Goal: Task Accomplishment & Management: Use online tool/utility

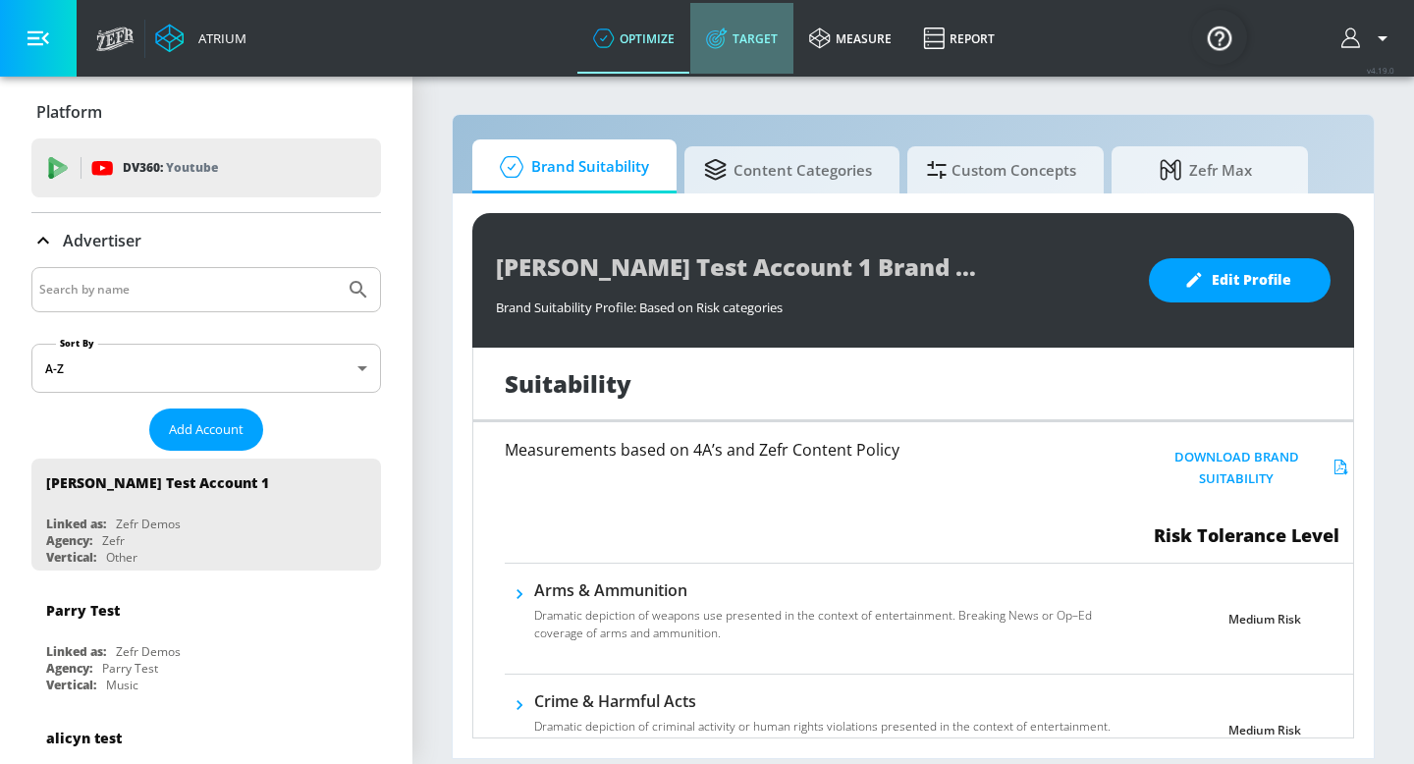
click at [741, 50] on link "Target" at bounding box center [741, 38] width 103 height 71
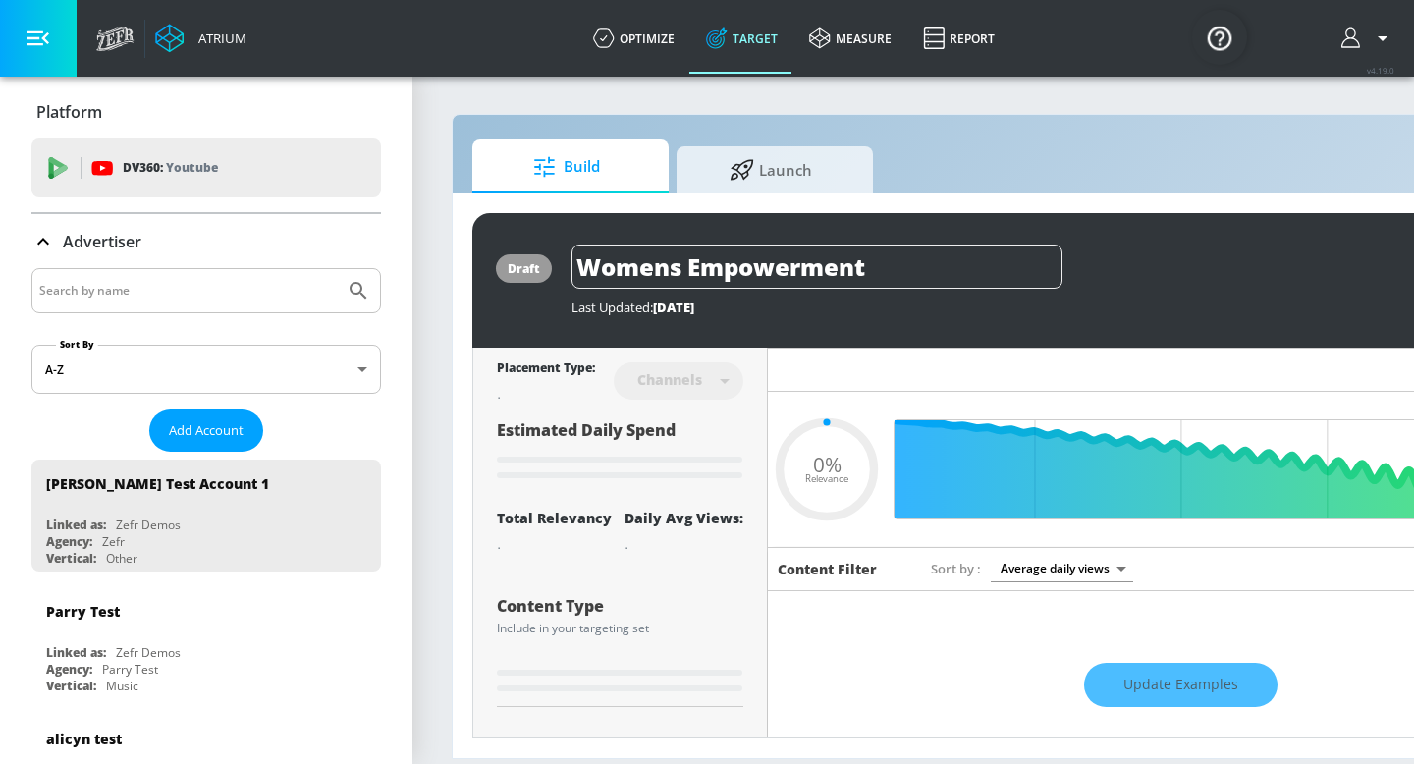
type input "0.05"
click at [725, 165] on span "Launch" at bounding box center [770, 166] width 149 height 47
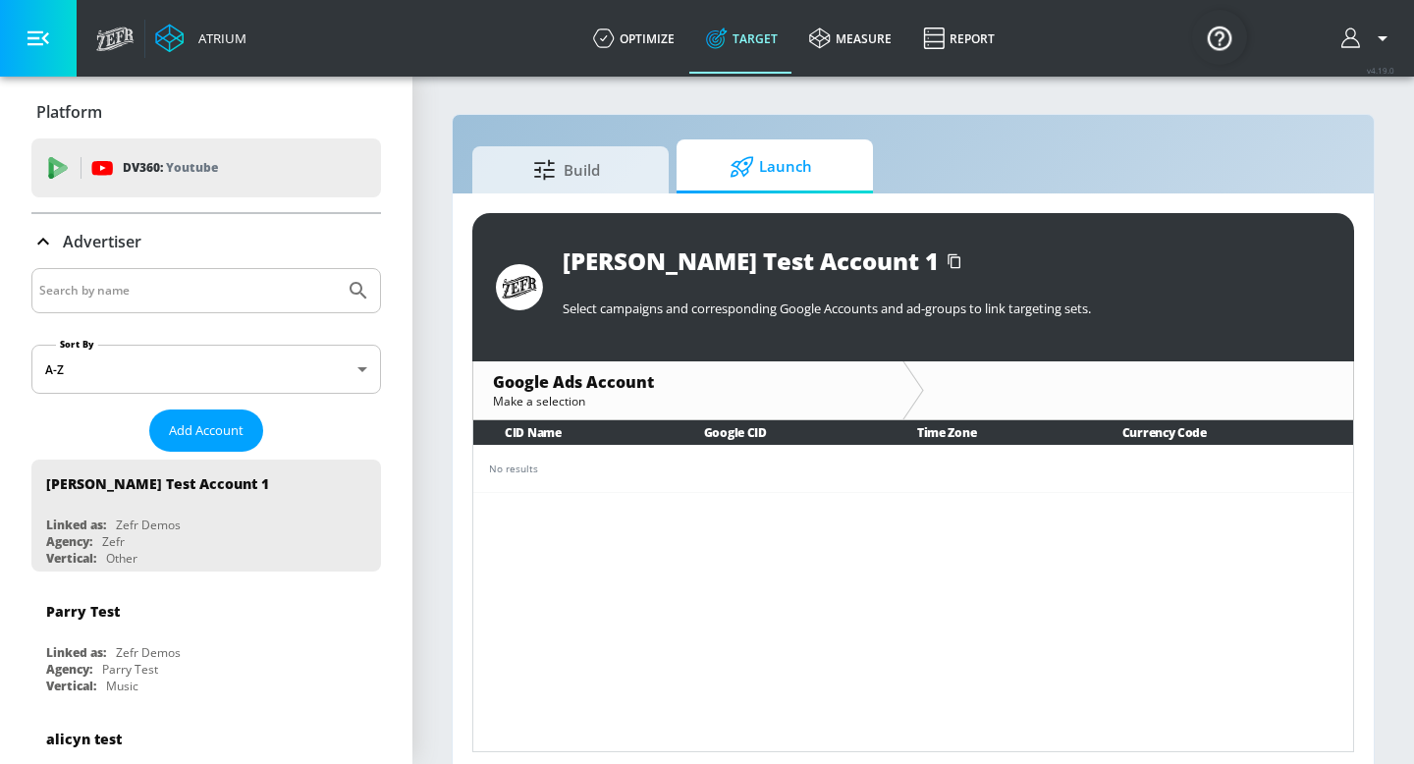
scroll to position [9, 0]
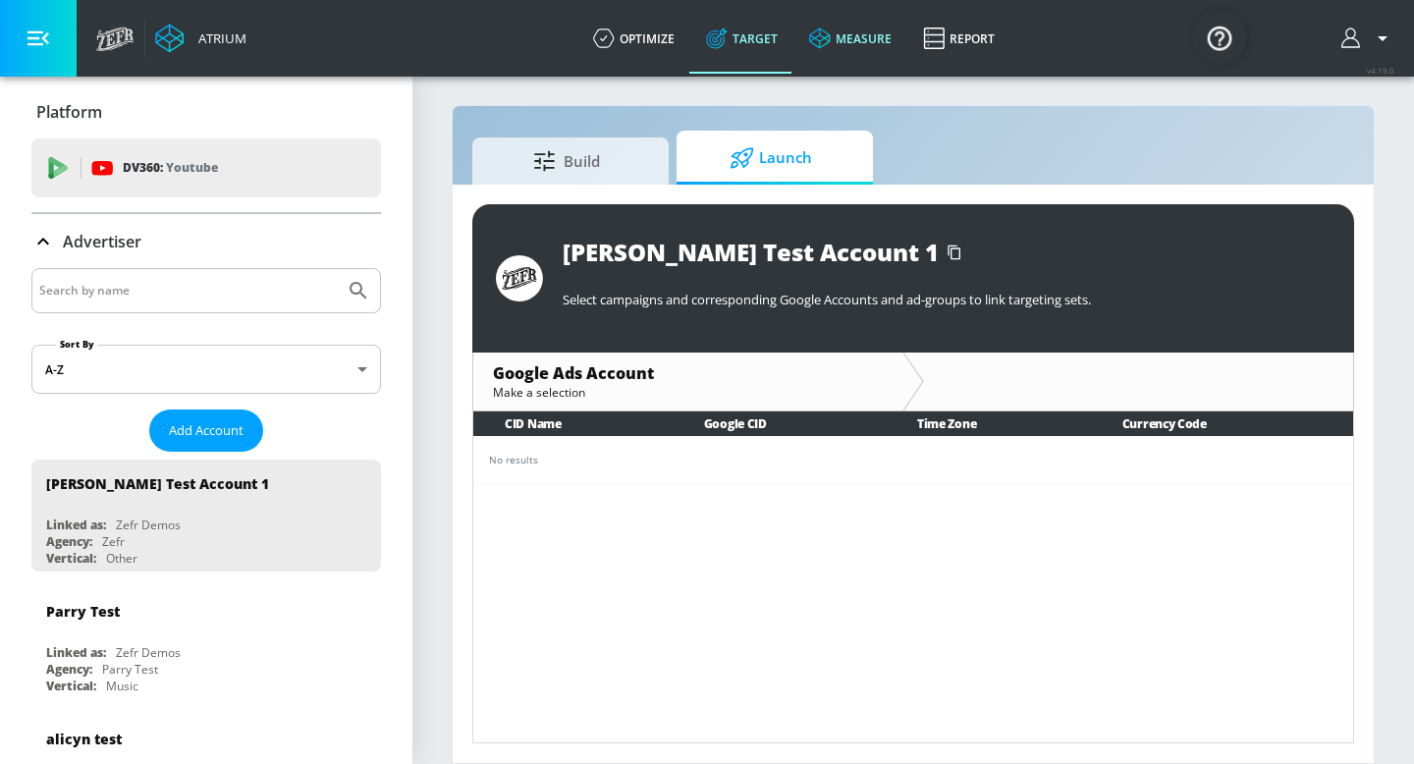
click at [833, 28] on link "measure" at bounding box center [850, 38] width 114 height 71
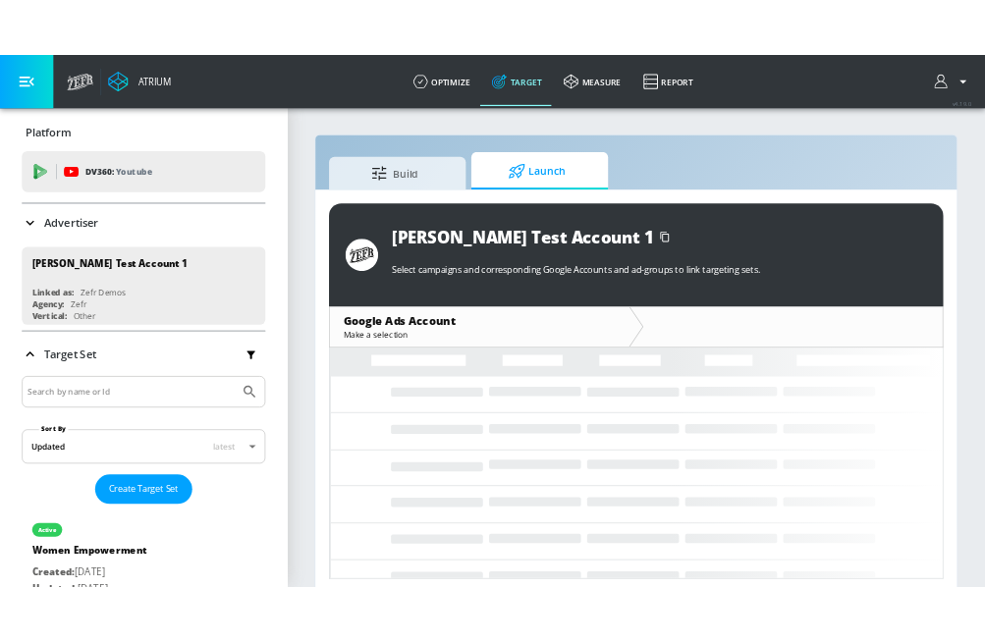
scroll to position [9, 0]
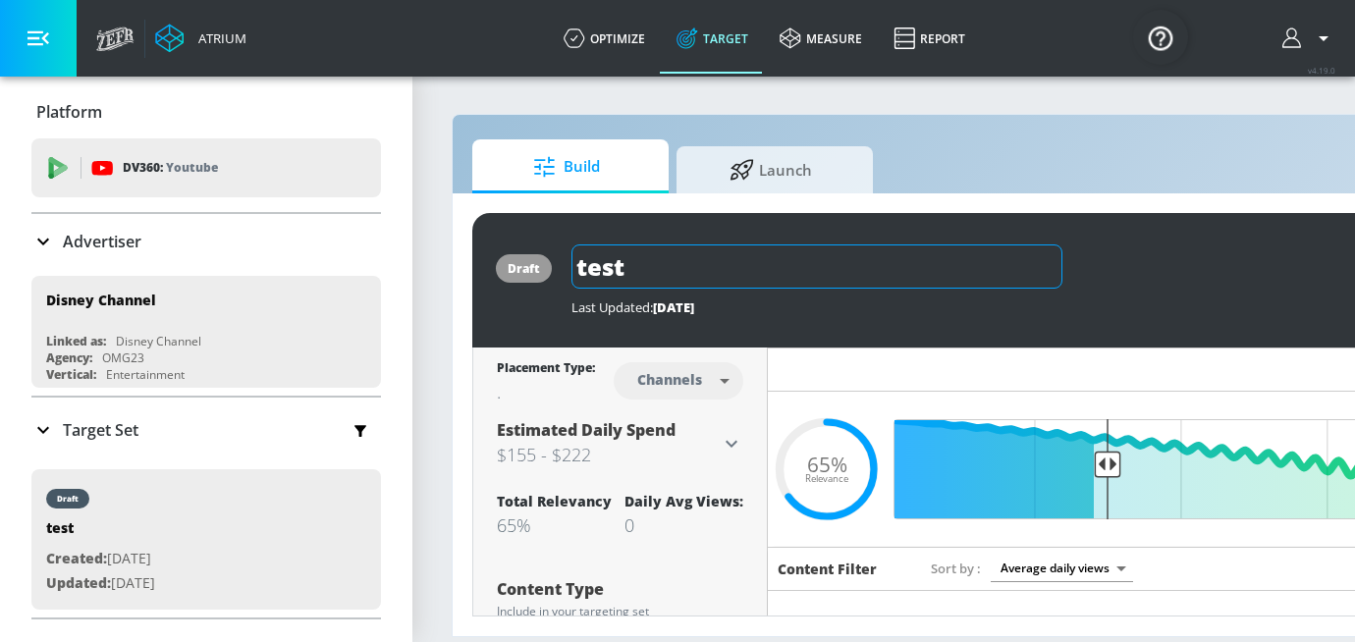
click at [617, 265] on input "test" at bounding box center [817, 267] width 491 height 44
click at [641, 269] on input "test" at bounding box center [817, 267] width 491 height 44
type input "t"
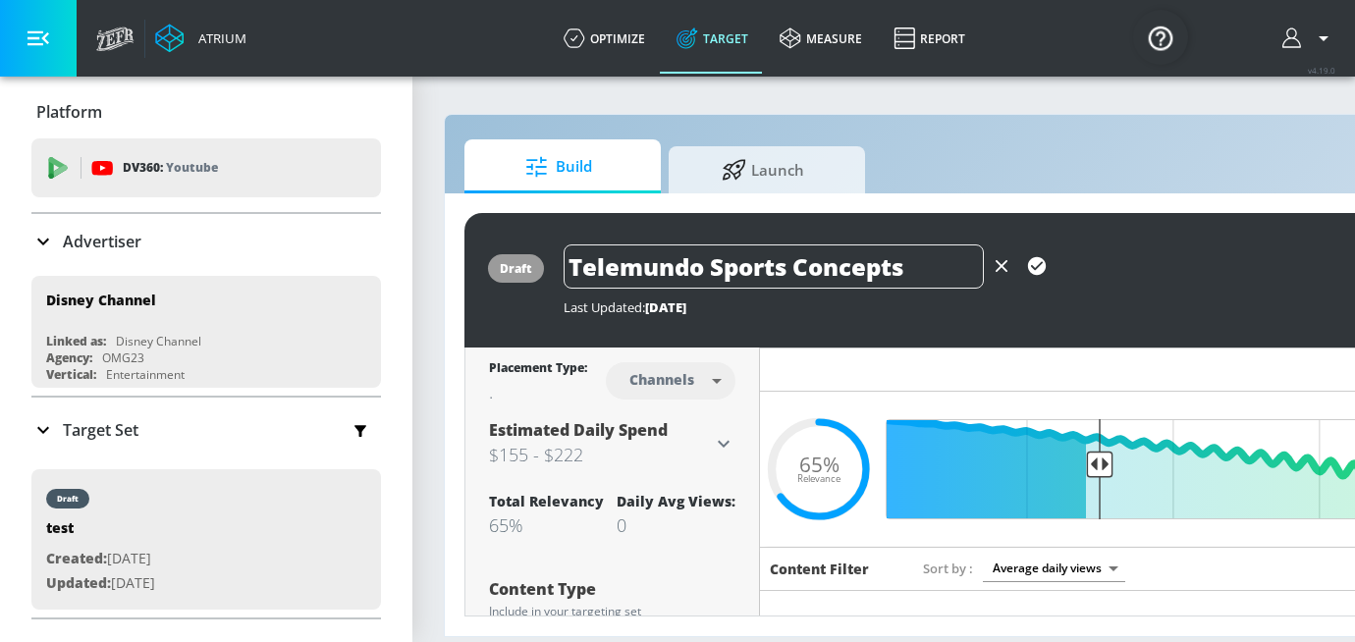
scroll to position [0, 10]
type input "Telemundo Sports Concepts"
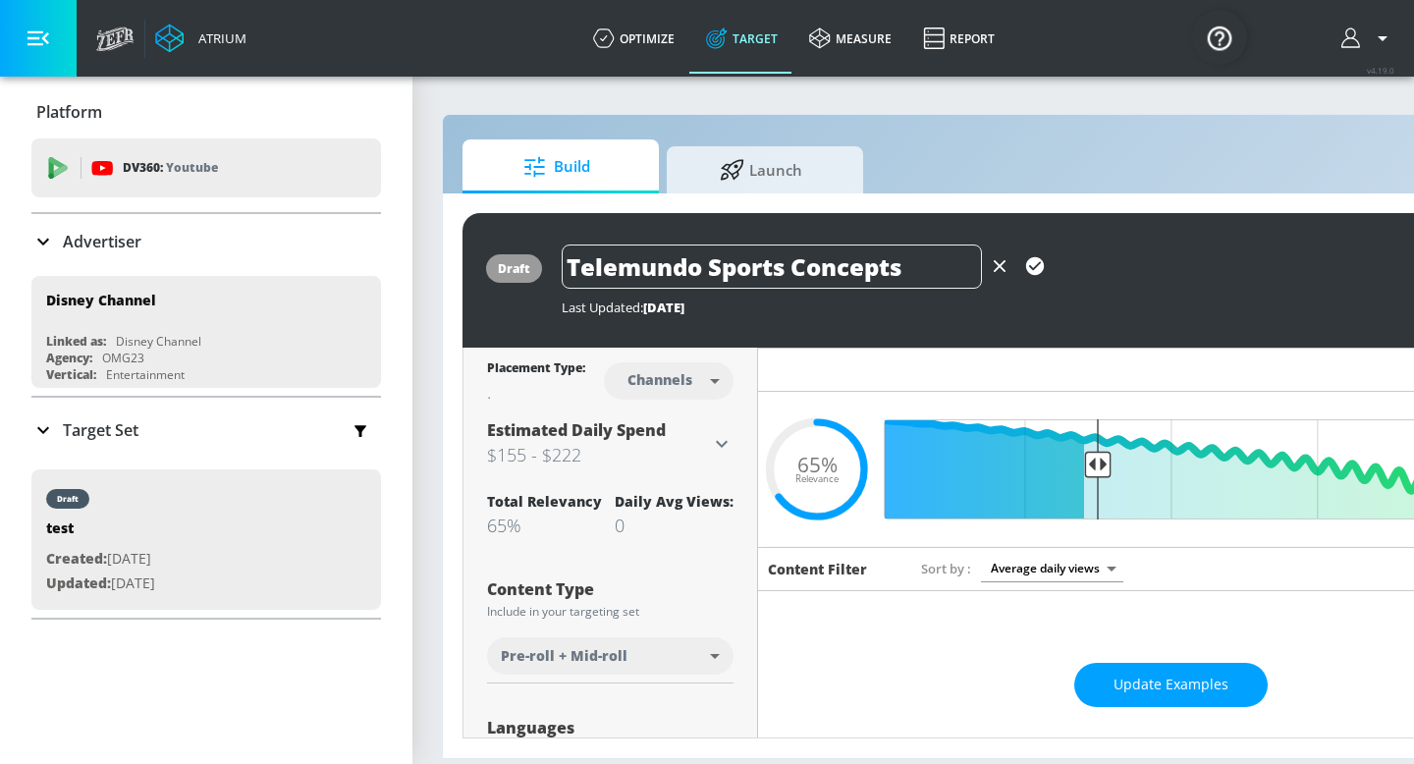
scroll to position [2, 0]
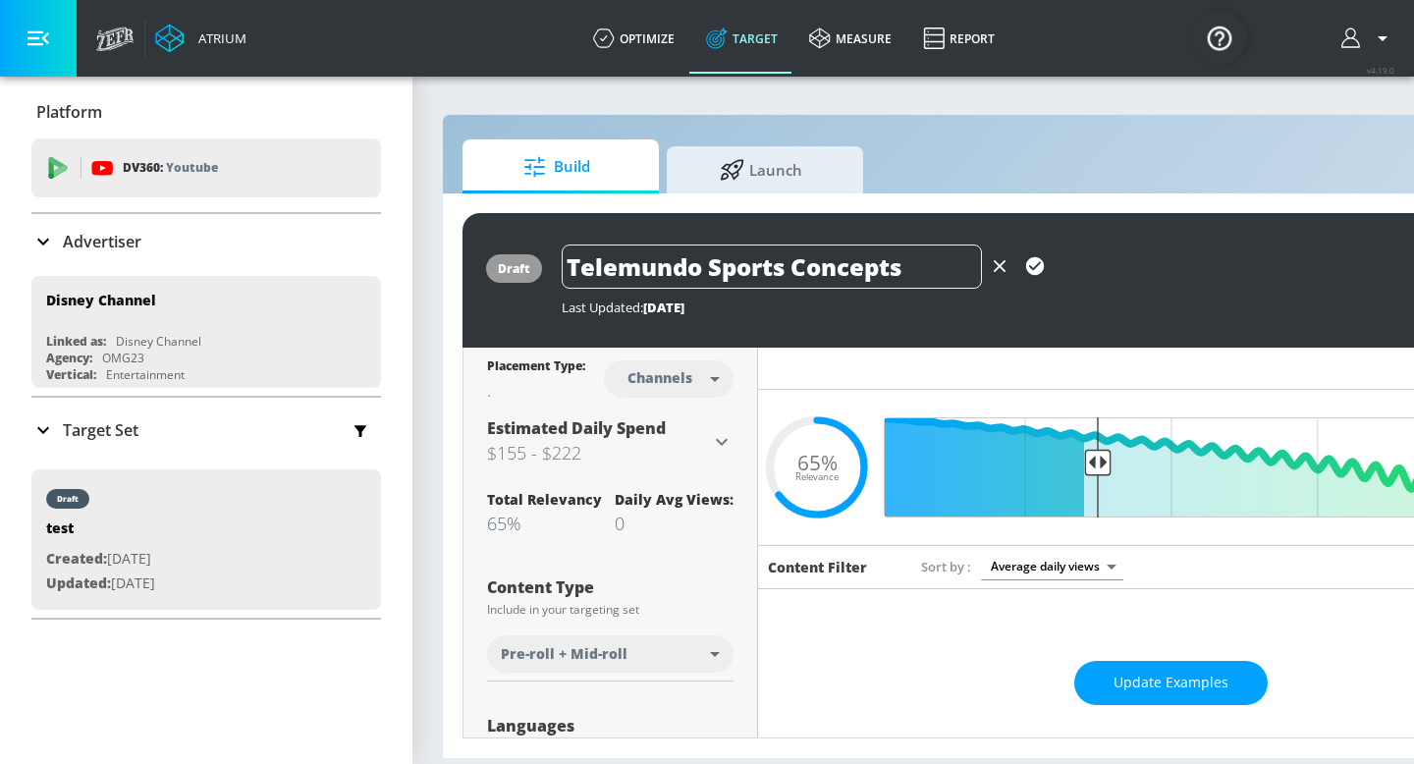
click at [439, 344] on section "Build Launch draft Telemundo Sports Concepts Last Updated: 5 days ago Activate …" at bounding box center [1023, 419] width 1241 height 689
drag, startPoint x: 1036, startPoint y: 271, endPoint x: 975, endPoint y: 351, distance: 100.2
click at [975, 351] on div "draft Telemundo Sports Concepts Last Updated: 5 days ago Activate Placement Typ…" at bounding box center [1023, 475] width 1121 height 525
click at [909, 379] on div "Hide Relevancy" at bounding box center [1170, 368] width 825 height 44
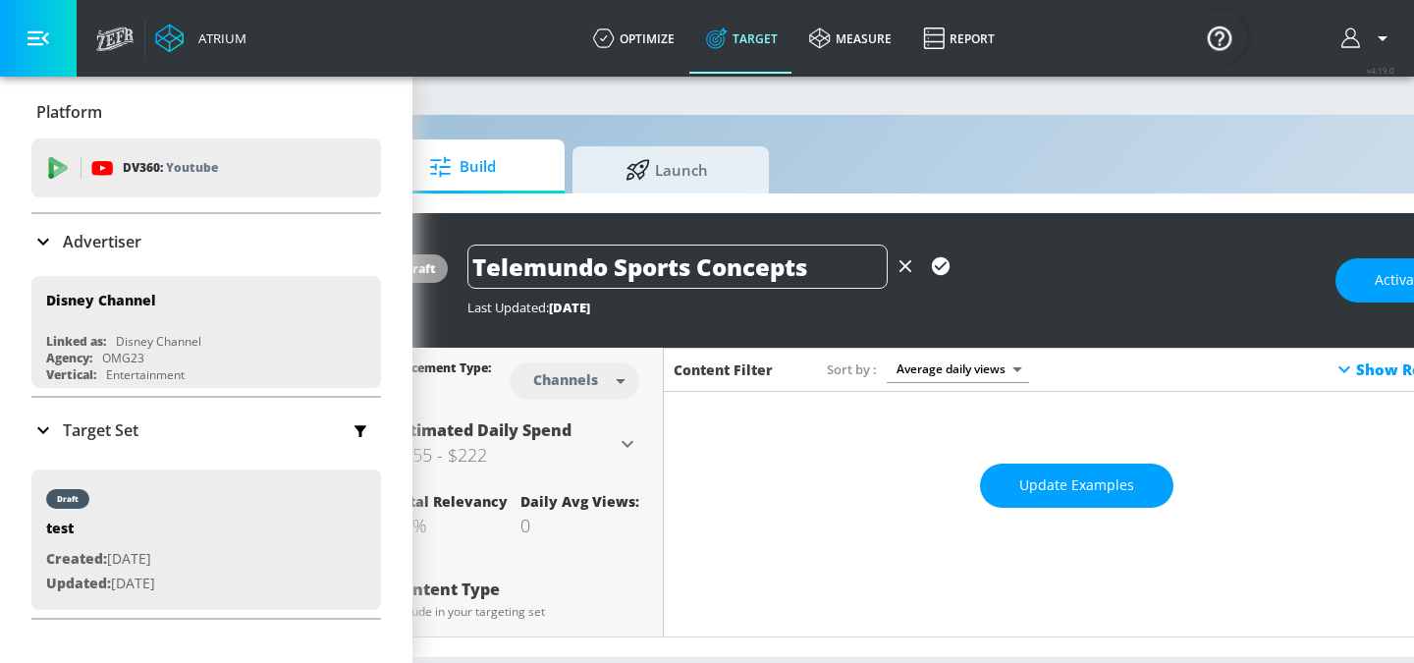
scroll to position [0, 0]
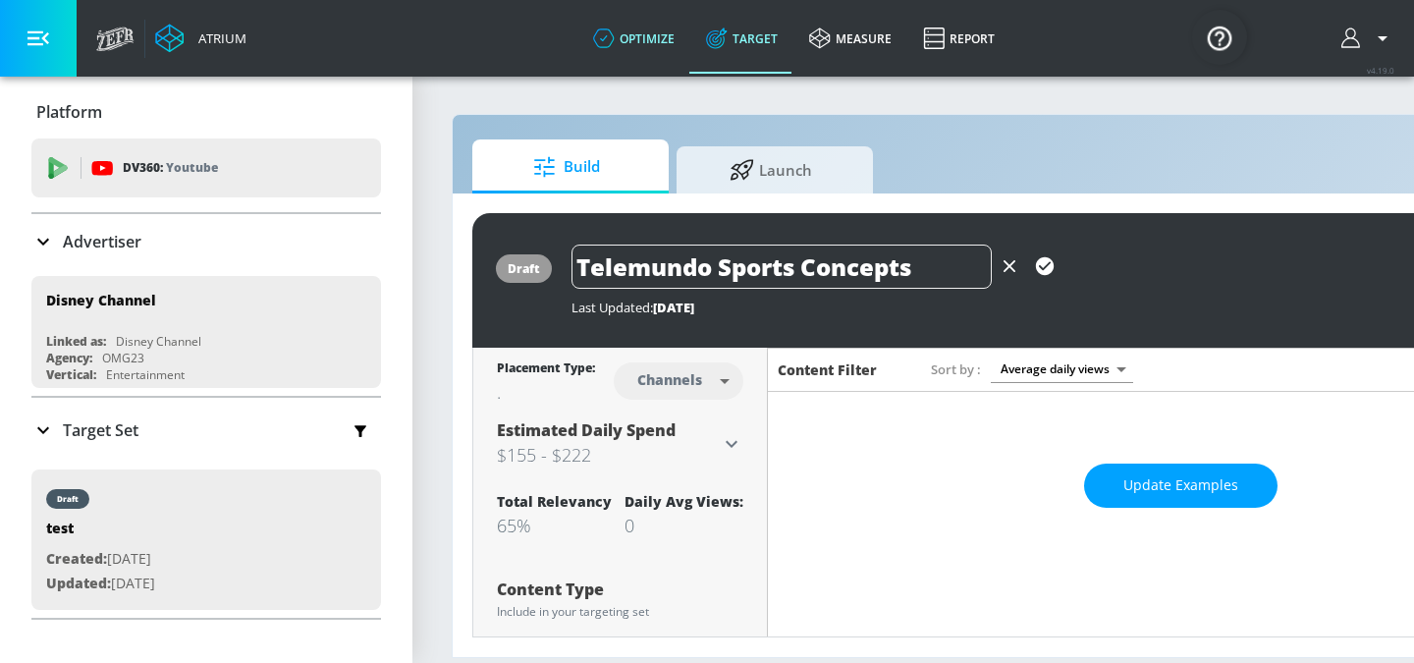
click at [635, 37] on link "optimize" at bounding box center [633, 38] width 113 height 71
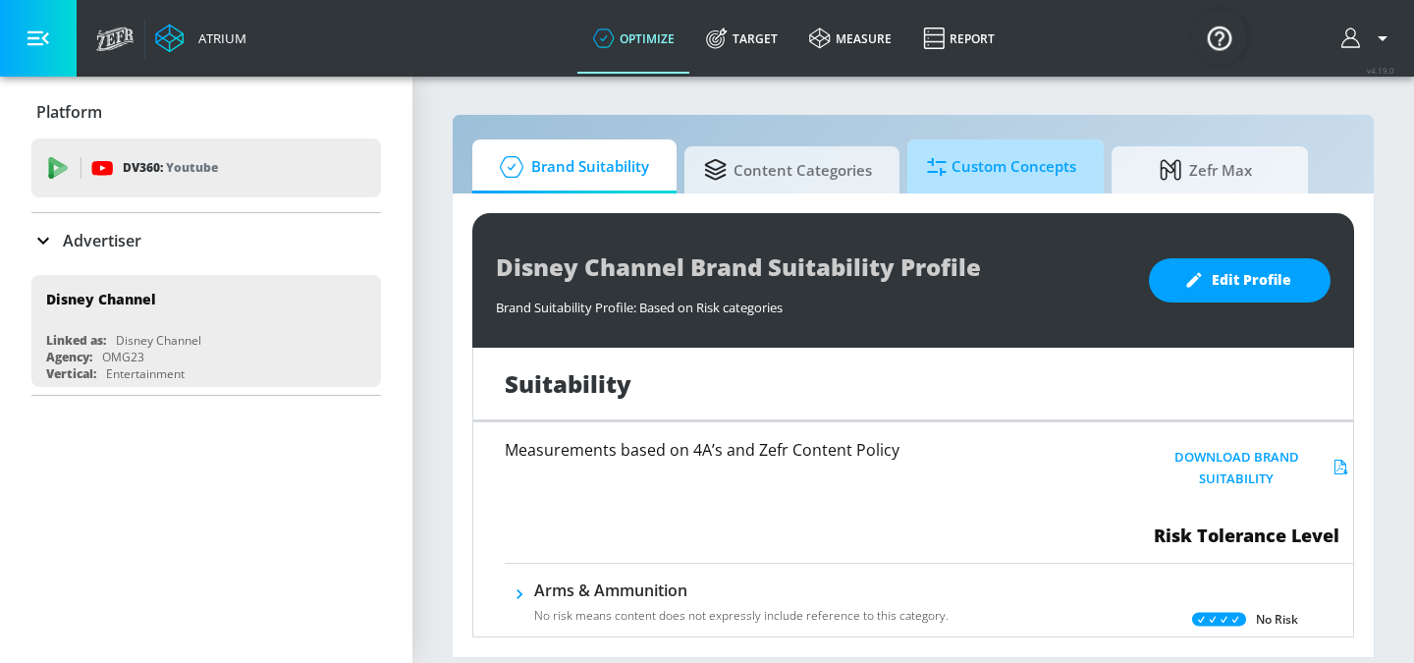
click at [980, 174] on span "Custom Concepts" at bounding box center [1001, 166] width 149 height 47
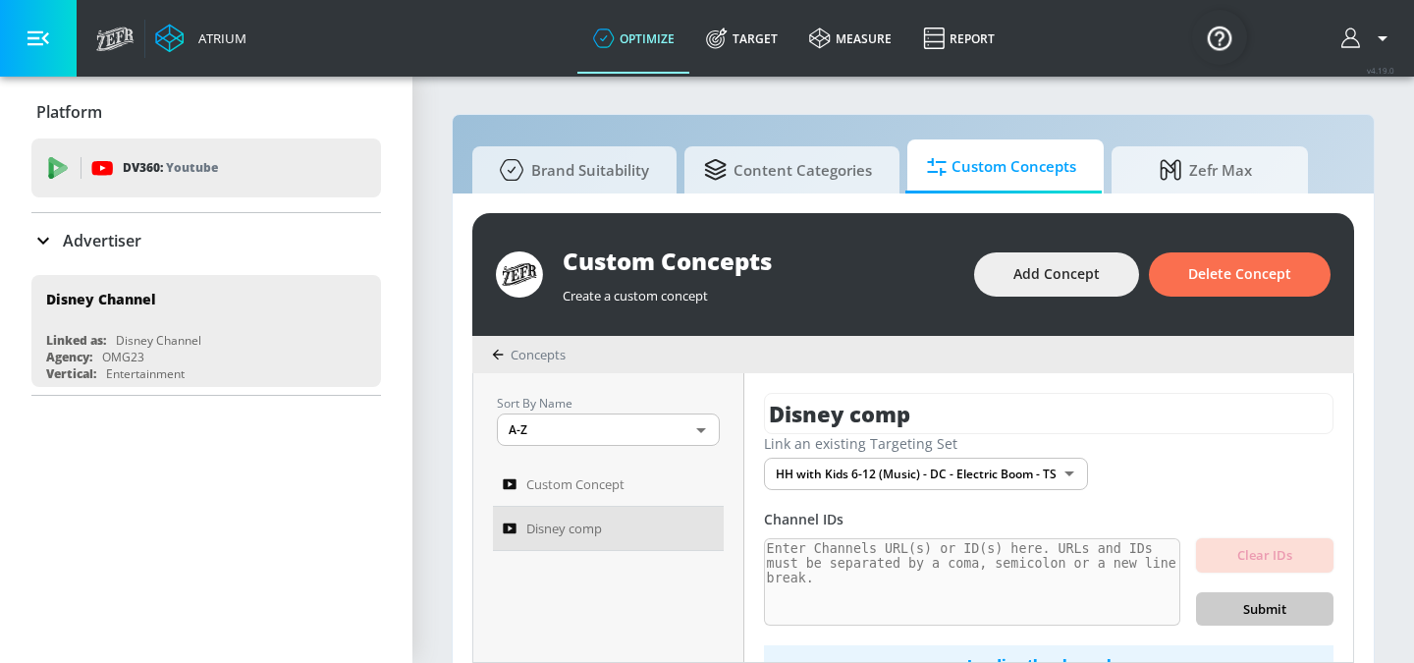
click at [59, 241] on div "Advertiser" at bounding box center [86, 241] width 110 height 24
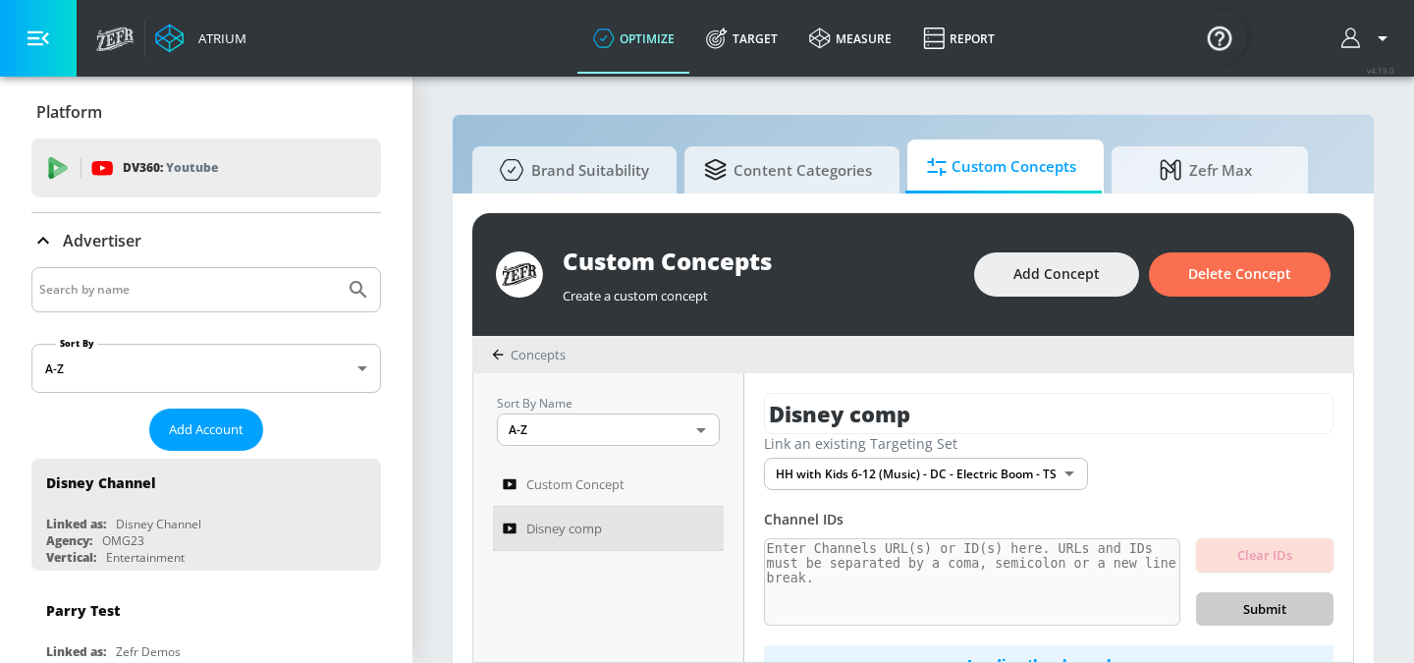
click at [116, 292] on input "Search by name" at bounding box center [188, 290] width 298 height 26
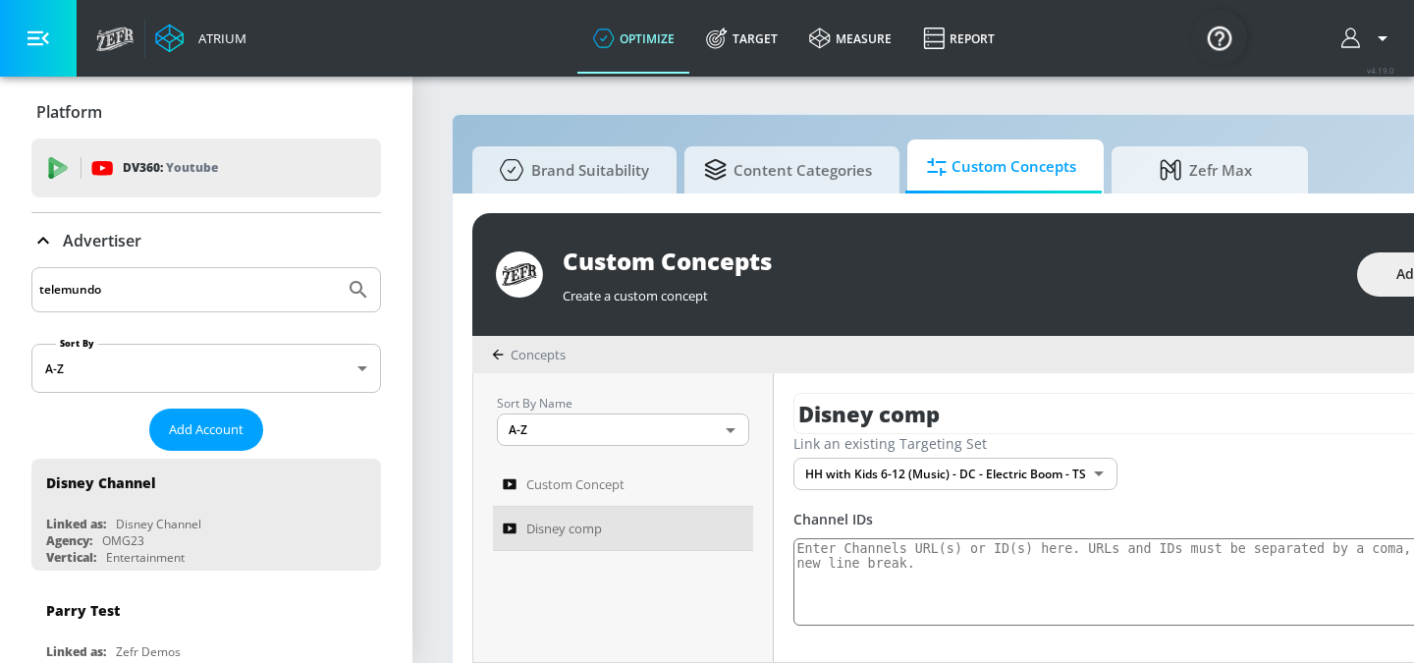
type input "telemundo"
click at [337, 268] on button "Submit Search" at bounding box center [358, 289] width 43 height 43
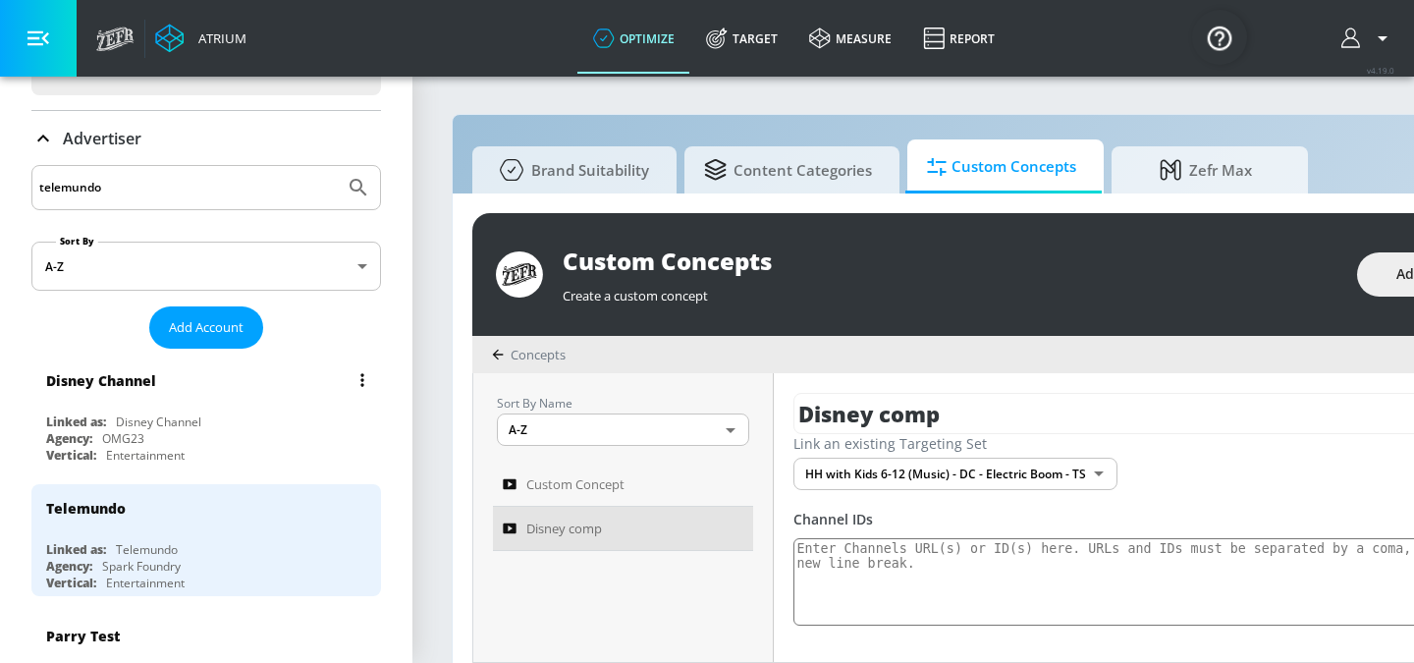
scroll to position [121, 0]
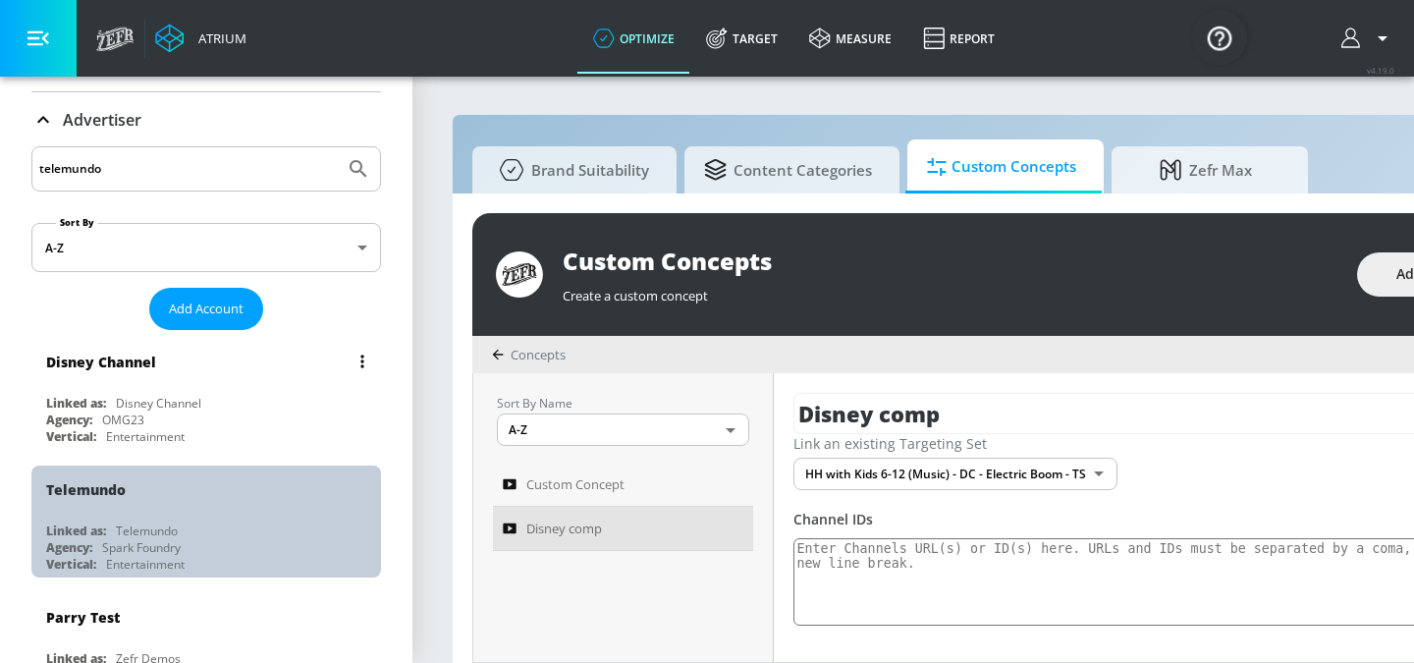
click at [94, 508] on div "Telemundo" at bounding box center [211, 488] width 330 height 47
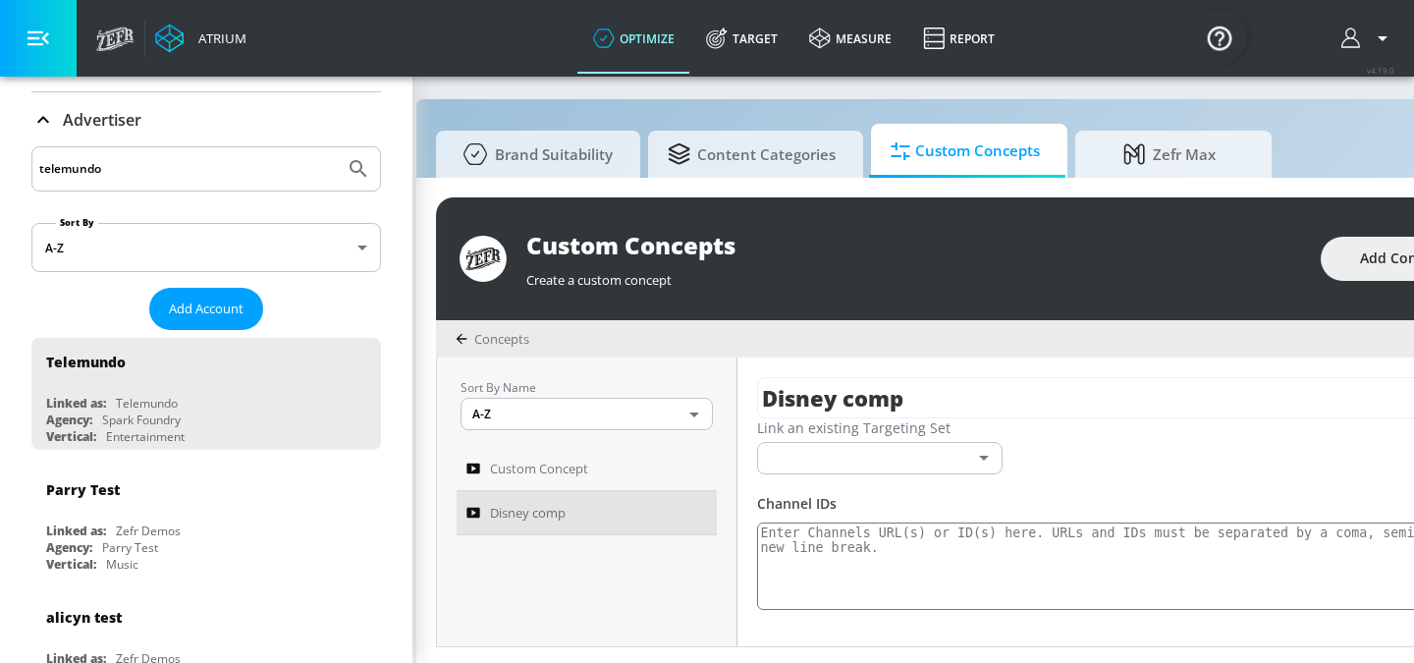
scroll to position [21, 36]
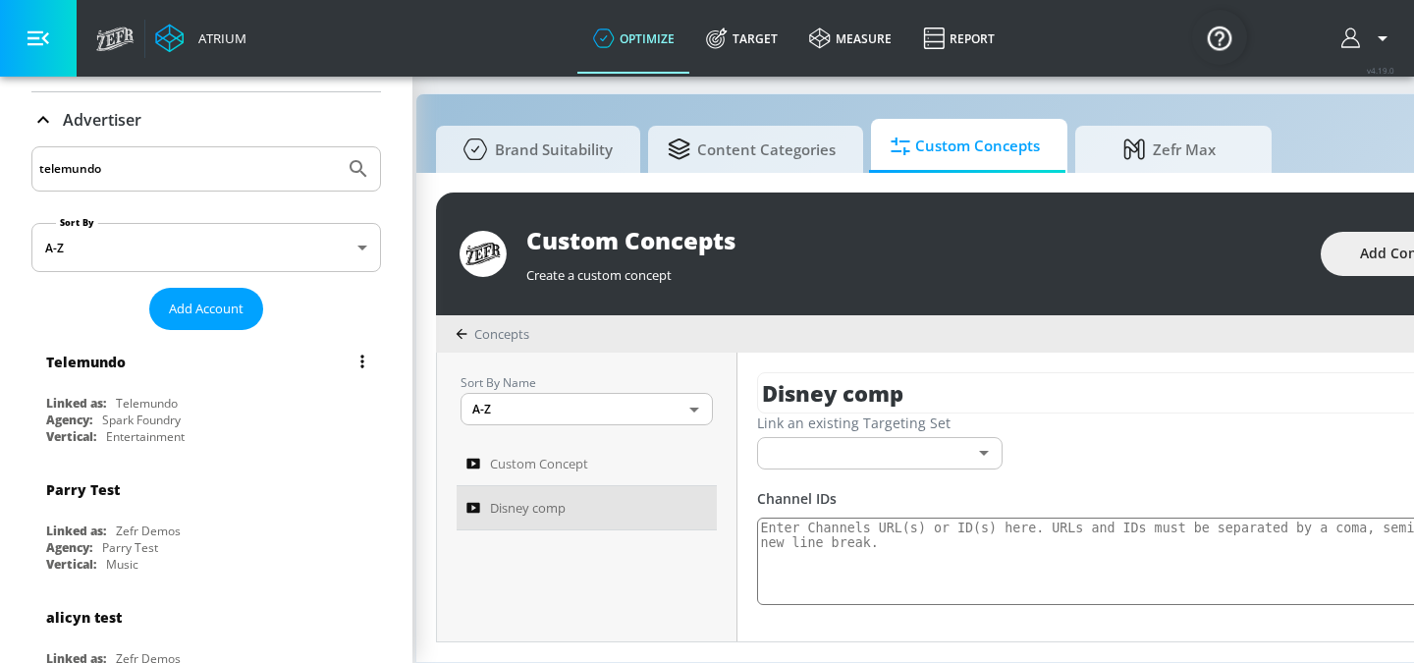
click at [234, 408] on div "Linked as: Telemundo" at bounding box center [211, 403] width 330 height 17
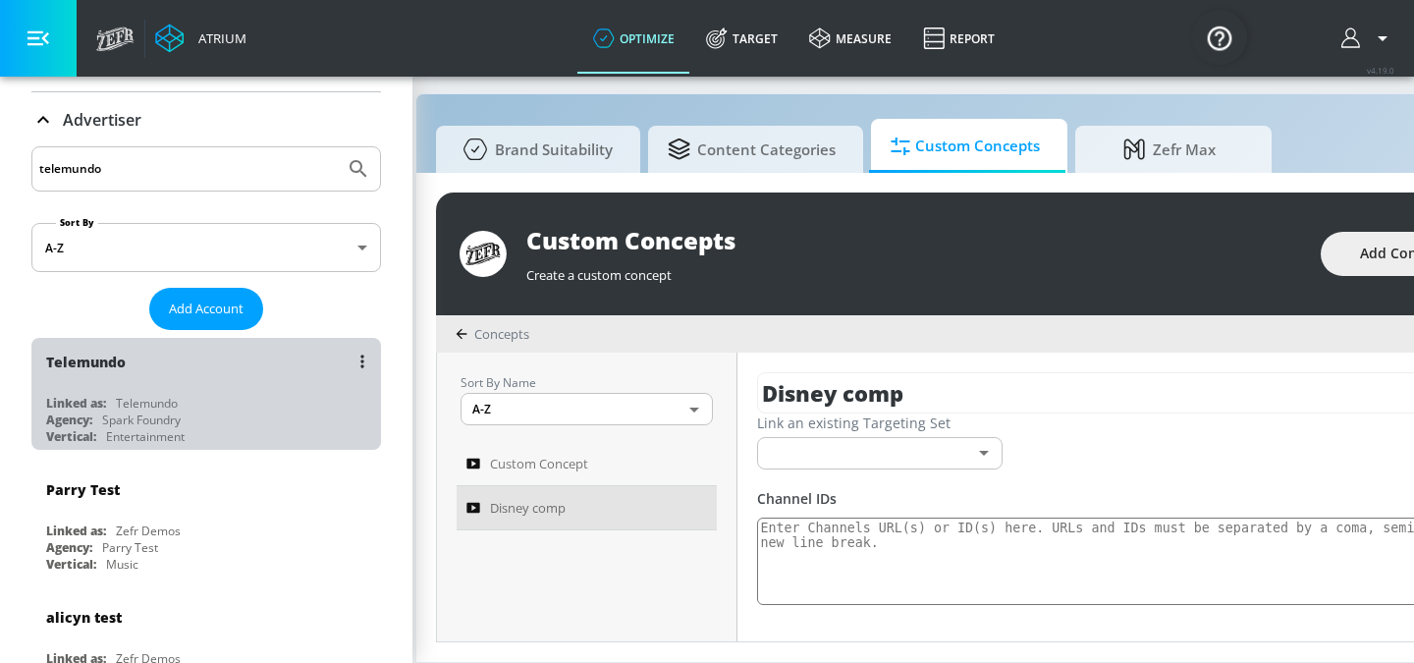
click at [136, 383] on div "Telemundo" at bounding box center [211, 361] width 330 height 47
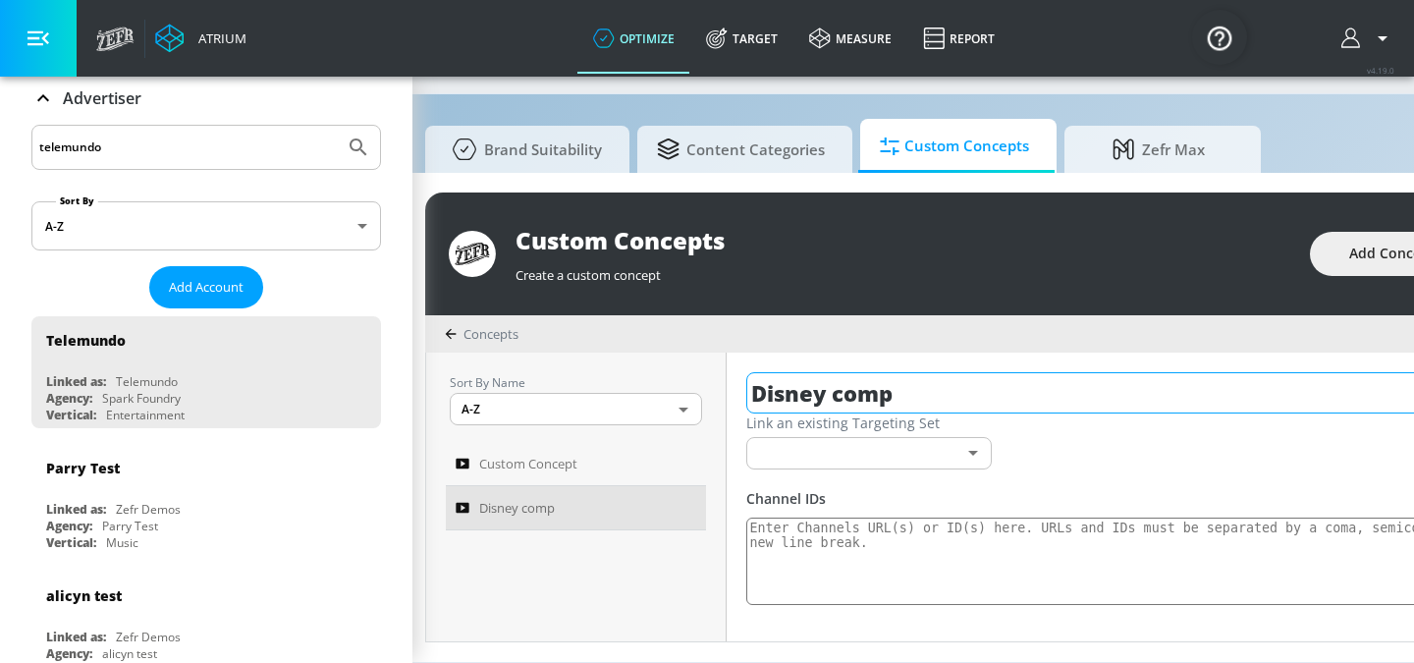
scroll to position [21, 42]
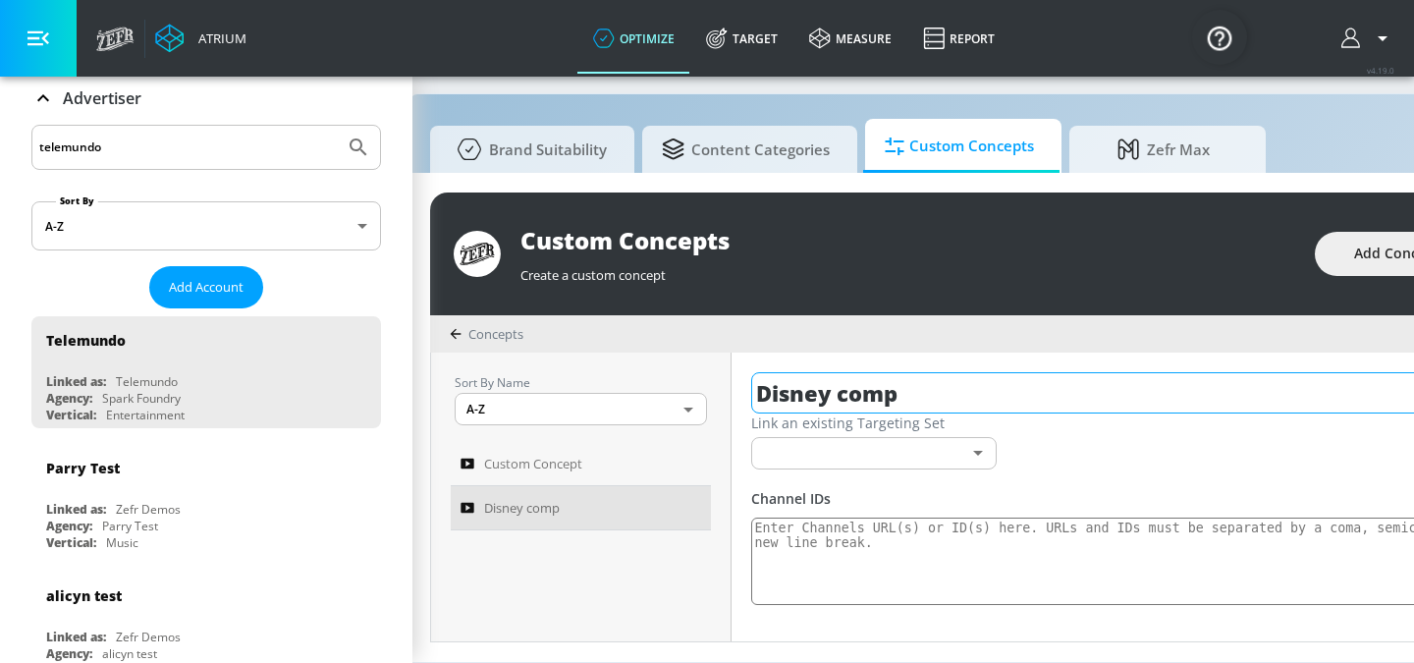
click at [965, 400] on input "Disney comp" at bounding box center [1212, 392] width 923 height 41
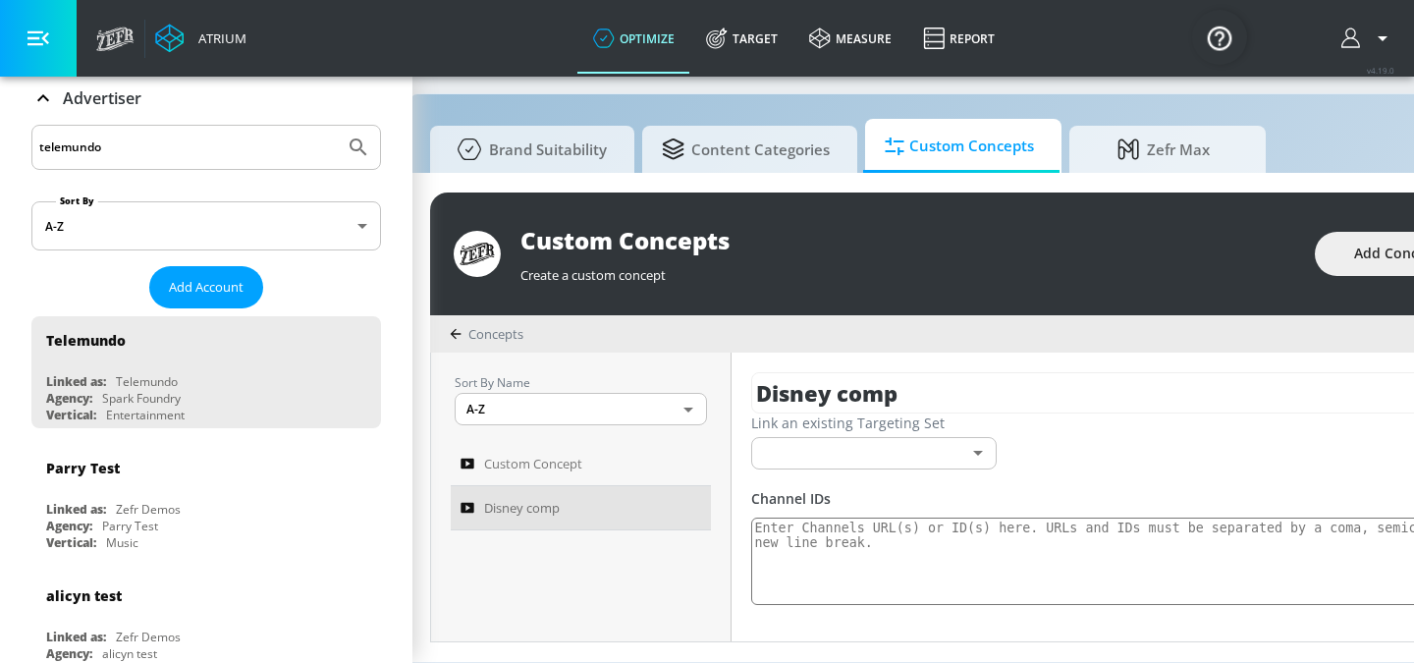
click at [1045, 446] on div "Link an existing Targeting Set ​ f6fab513-c917-4cc0-8605-cd268f06f205 ​" at bounding box center [1212, 441] width 923 height 56
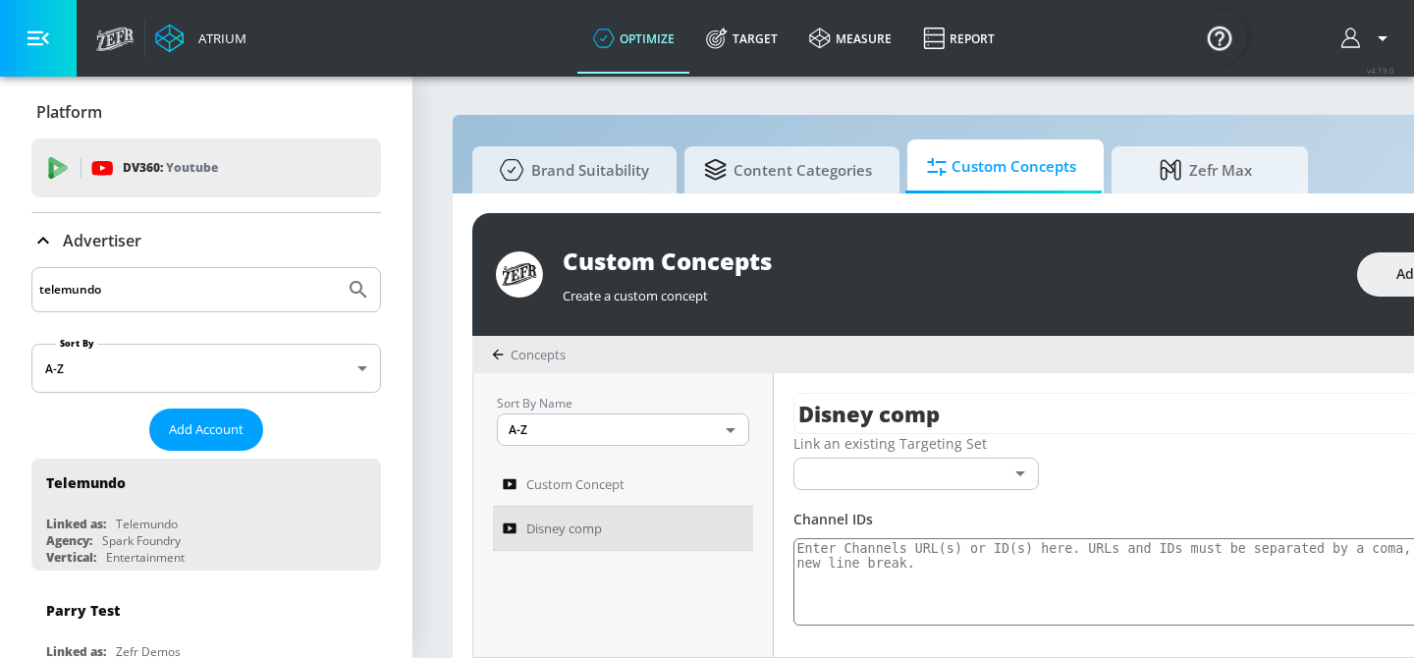
scroll to position [0, 42]
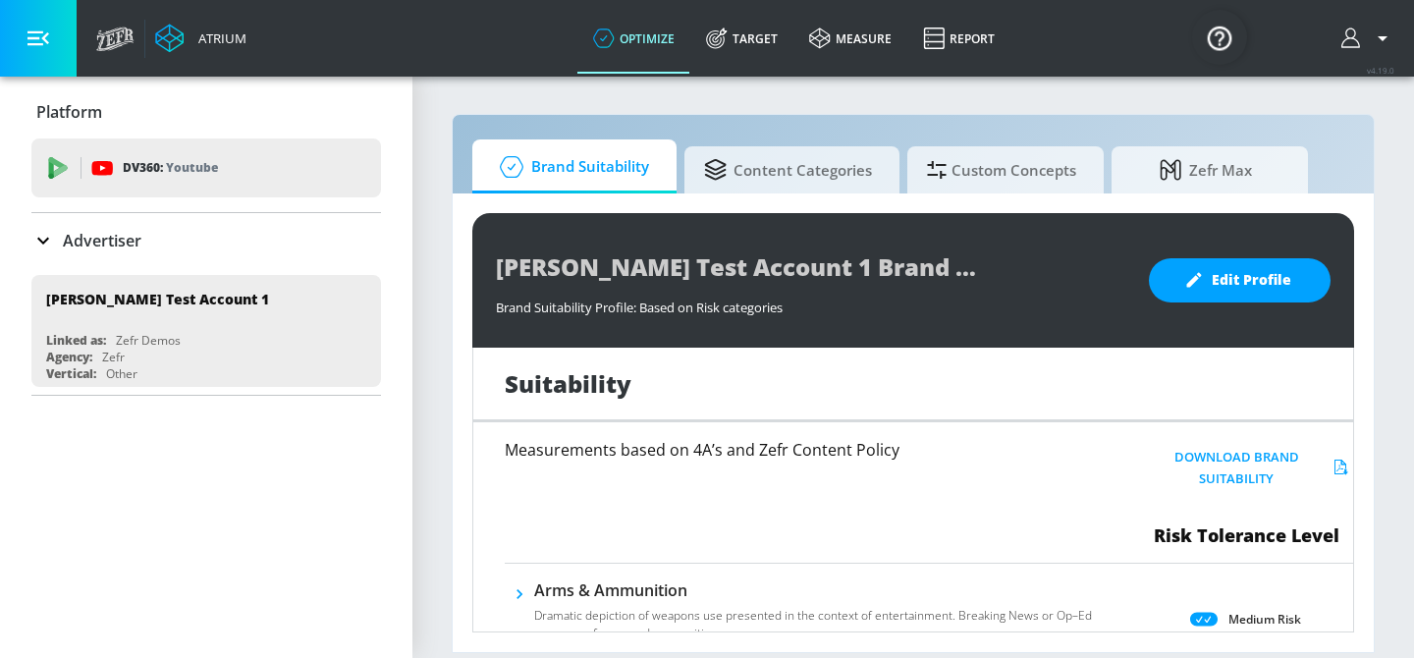
click at [37, 237] on icon at bounding box center [43, 241] width 24 height 24
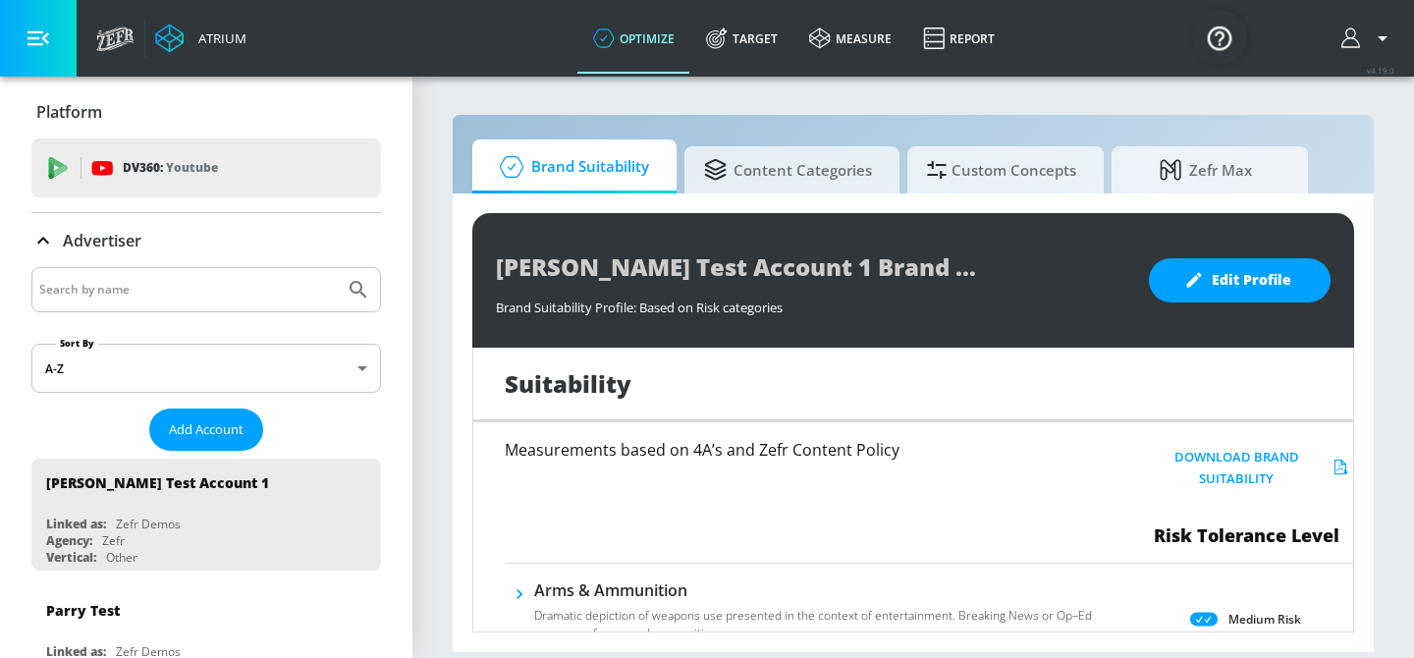
click at [110, 284] on input "Search by name" at bounding box center [188, 290] width 298 height 26
type input "telemundo"
click at [337, 268] on button "Submit Search" at bounding box center [358, 289] width 43 height 43
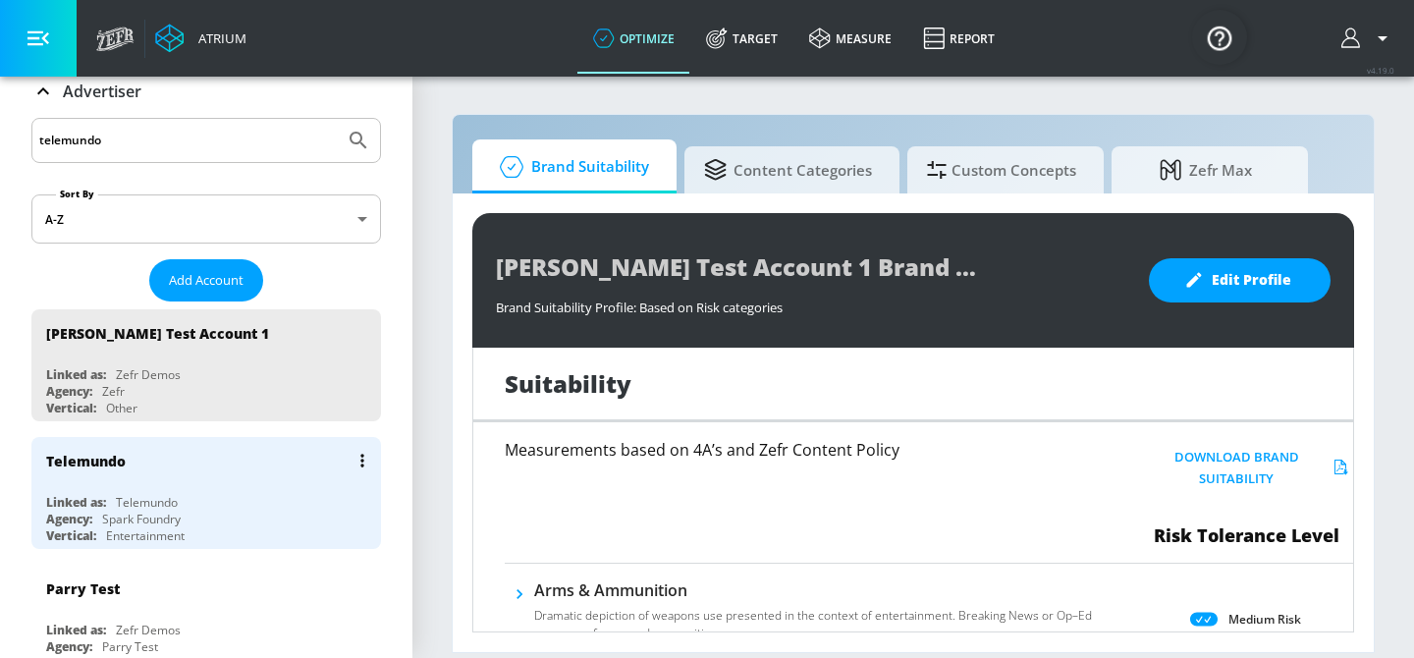
scroll to position [164, 0]
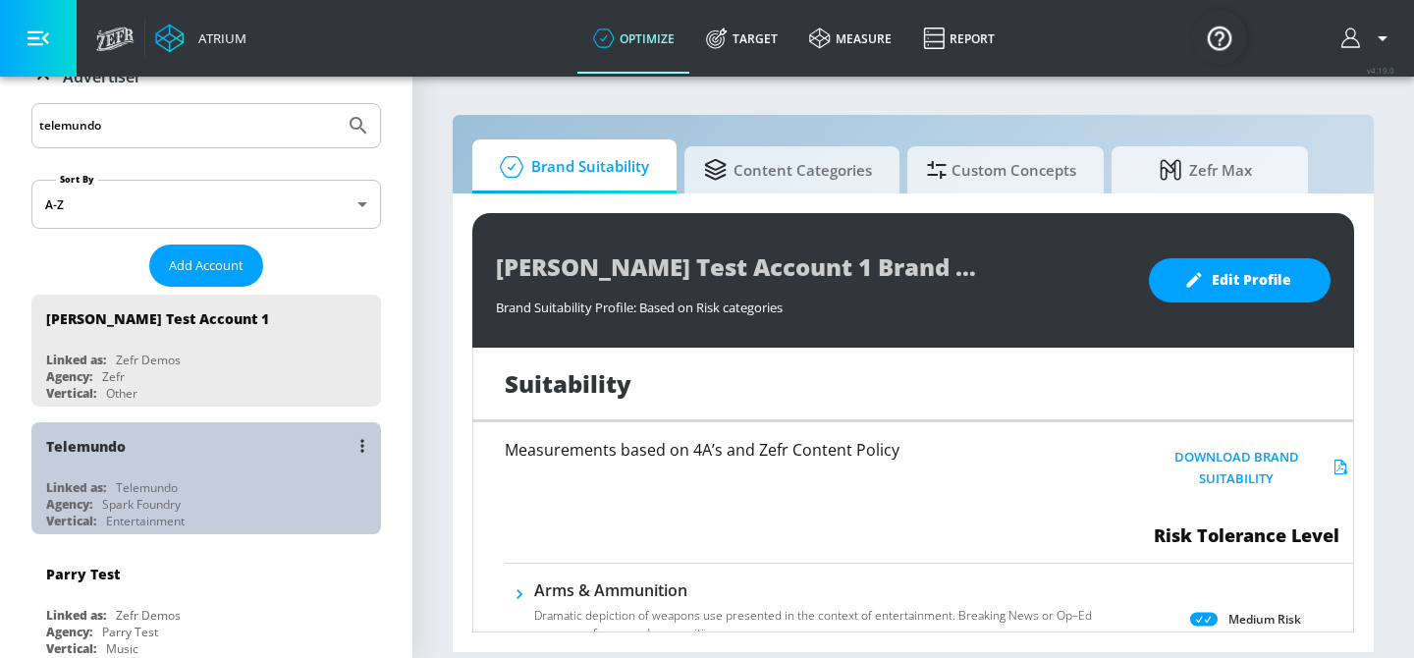
click at [180, 470] on div "Telemundo Linked as: Telemundo Agency: Spark Foundry Vertical: Entertainment" at bounding box center [206, 478] width 350 height 112
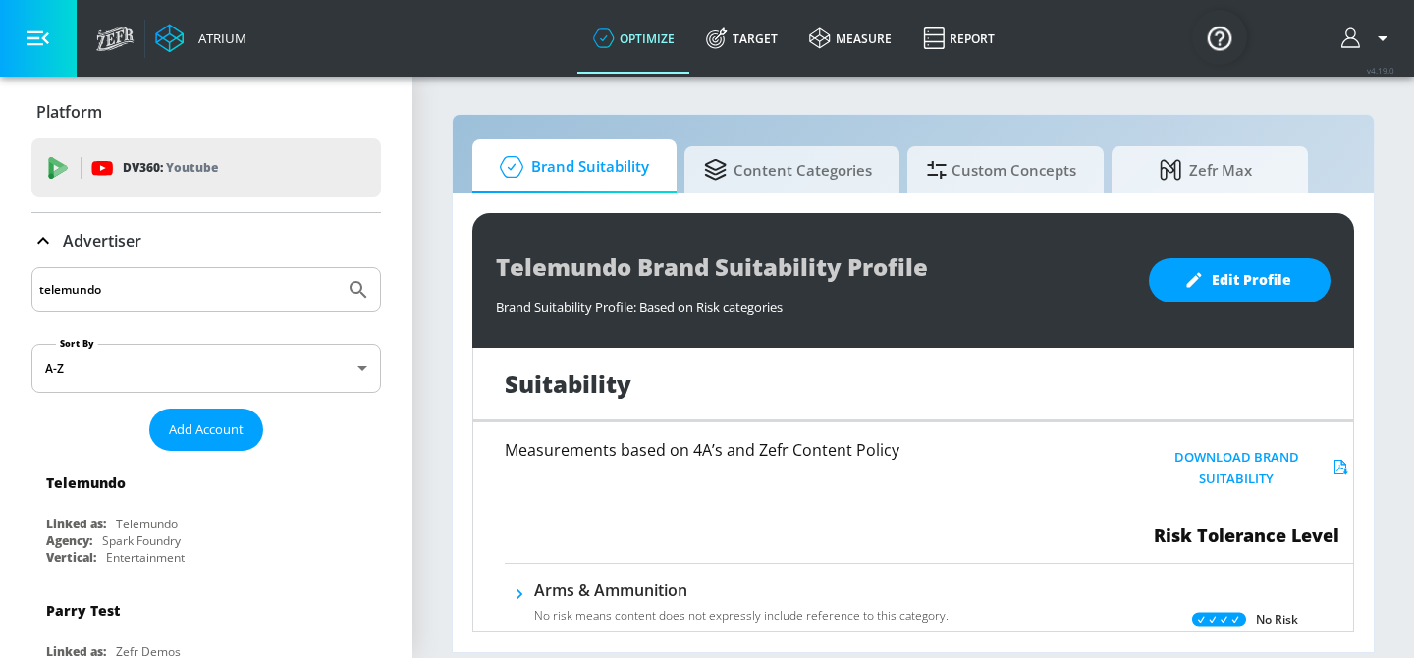
click at [46, 238] on icon at bounding box center [43, 241] width 24 height 24
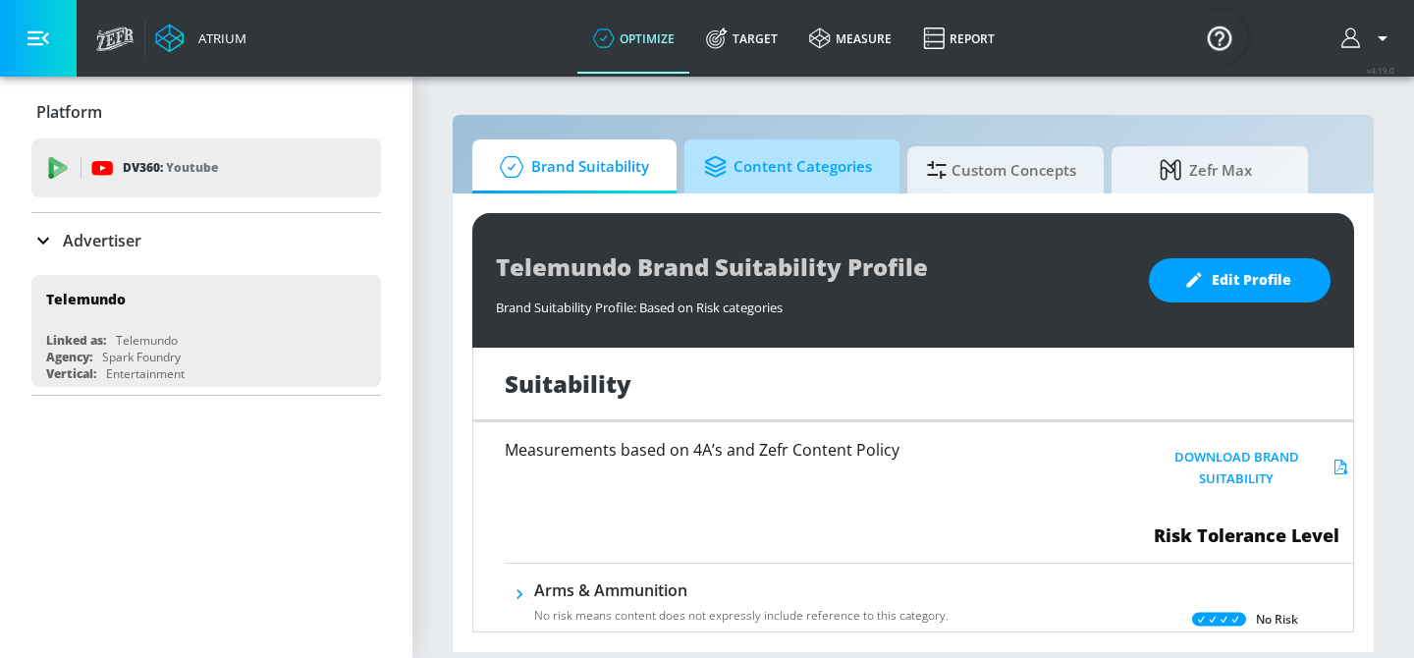
click at [782, 178] on span "Content Categories" at bounding box center [788, 166] width 168 height 47
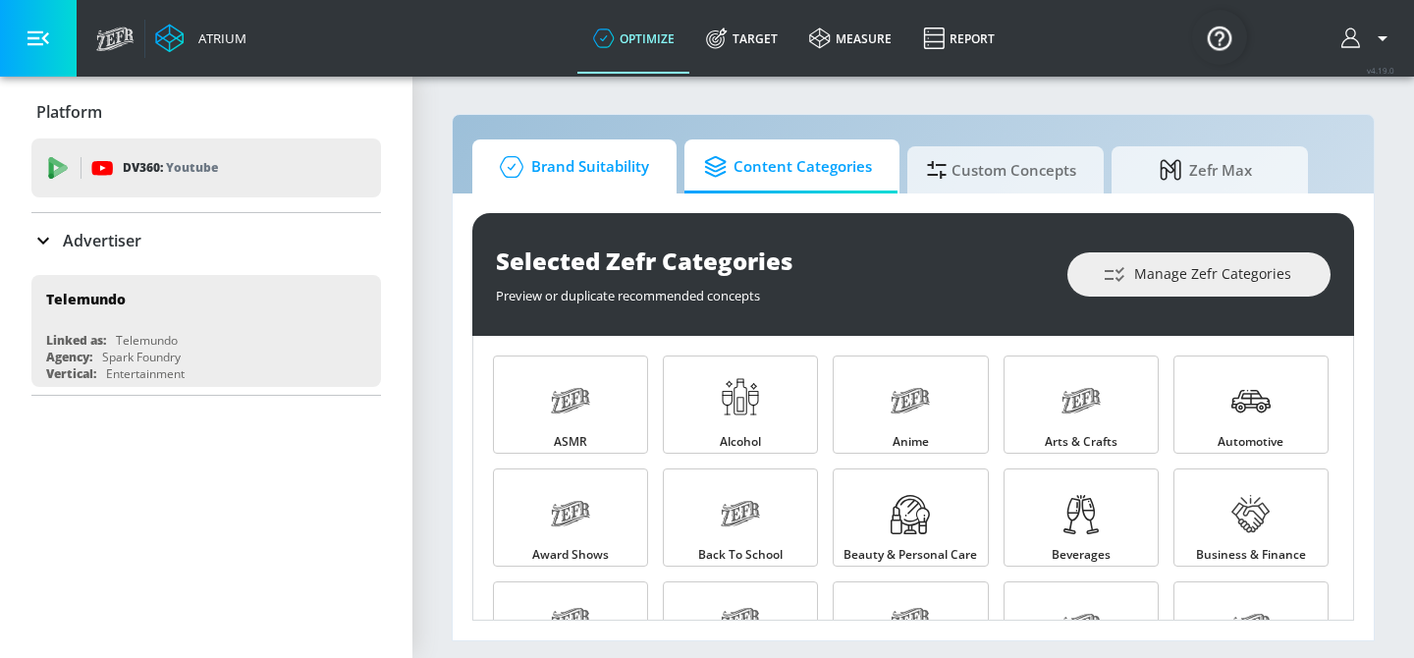
click at [601, 177] on span "Brand Suitability" at bounding box center [570, 166] width 157 height 47
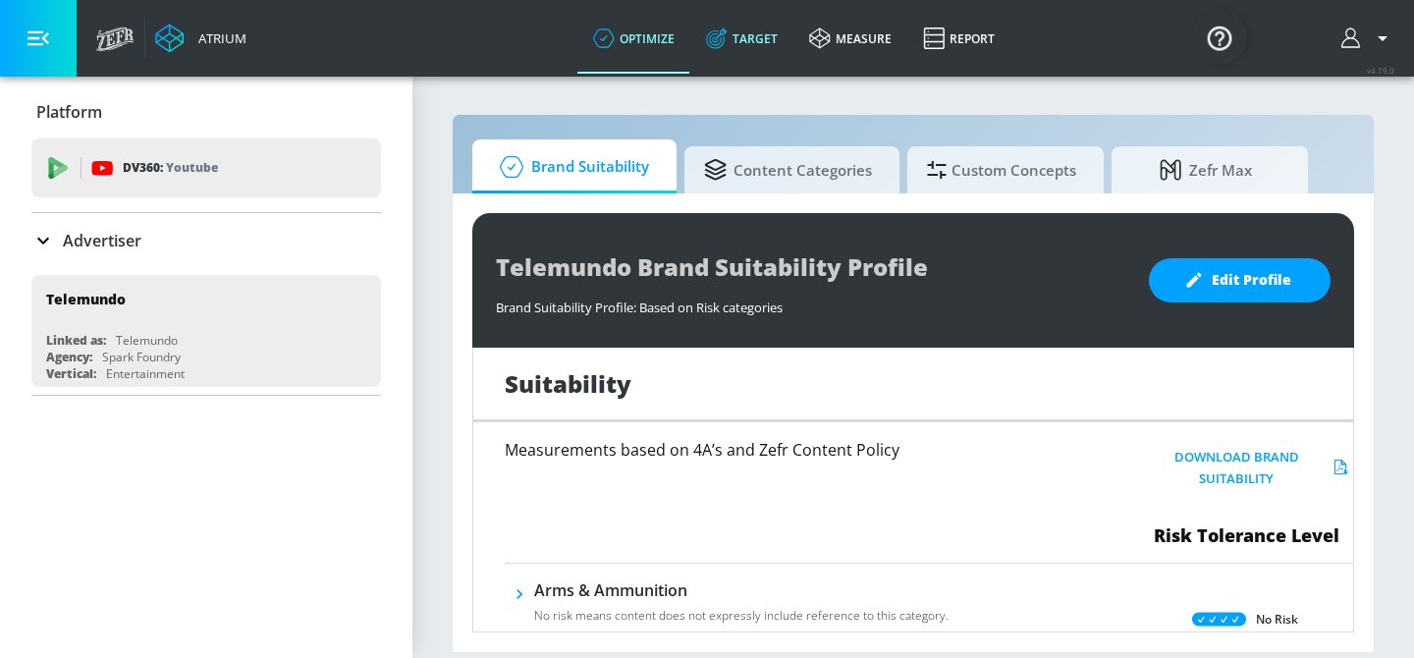
click at [757, 49] on link "Target" at bounding box center [741, 38] width 103 height 71
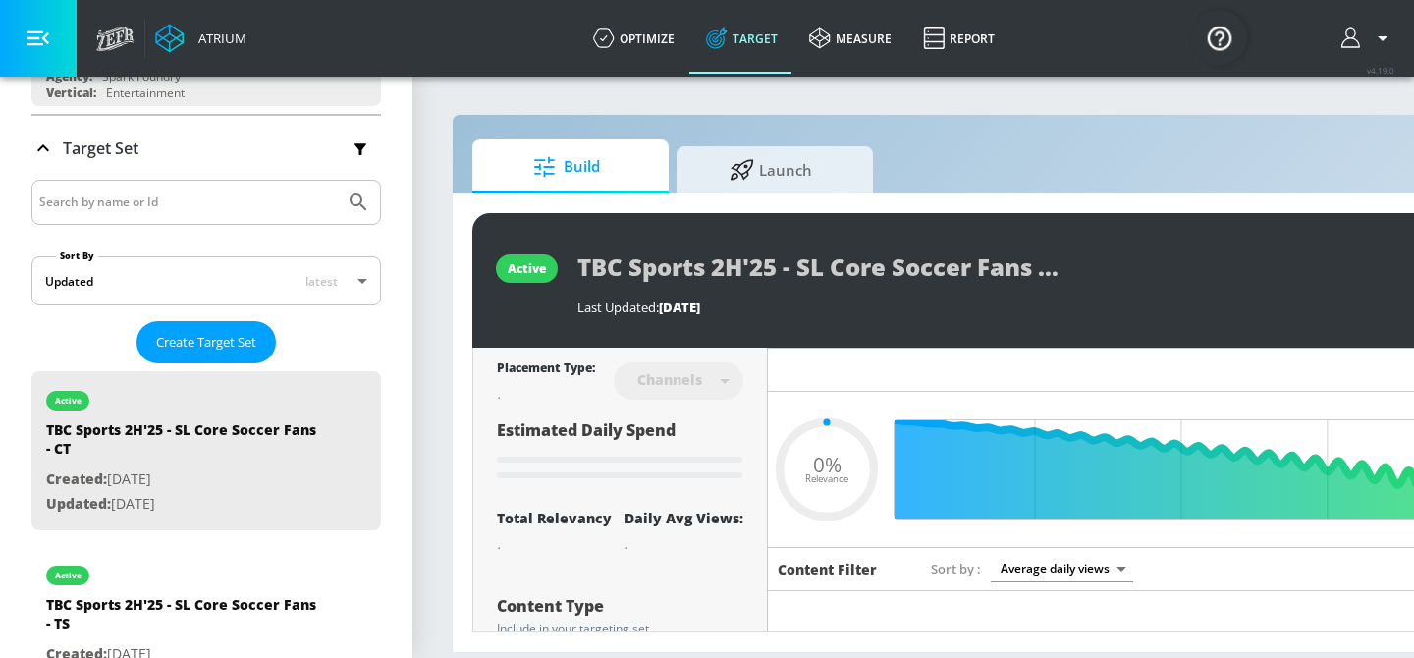
scroll to position [287, 0]
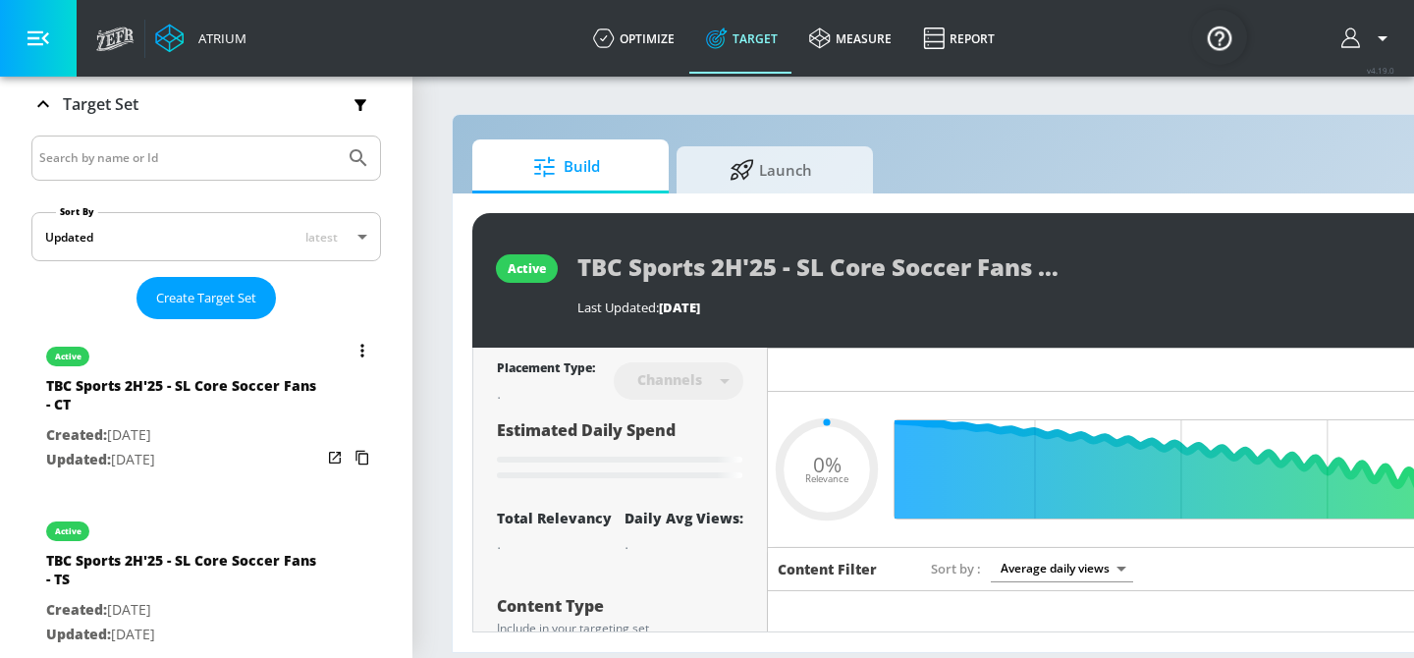
type input "0.25"
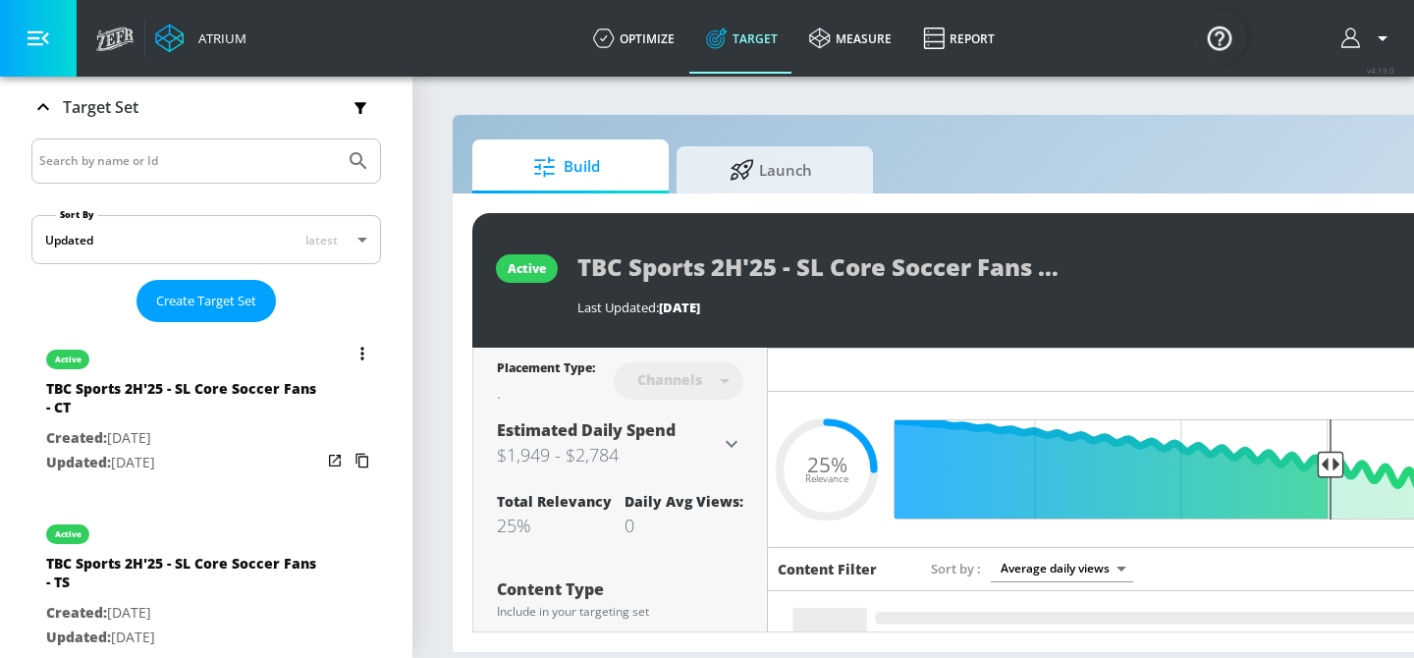
scroll to position [342, 0]
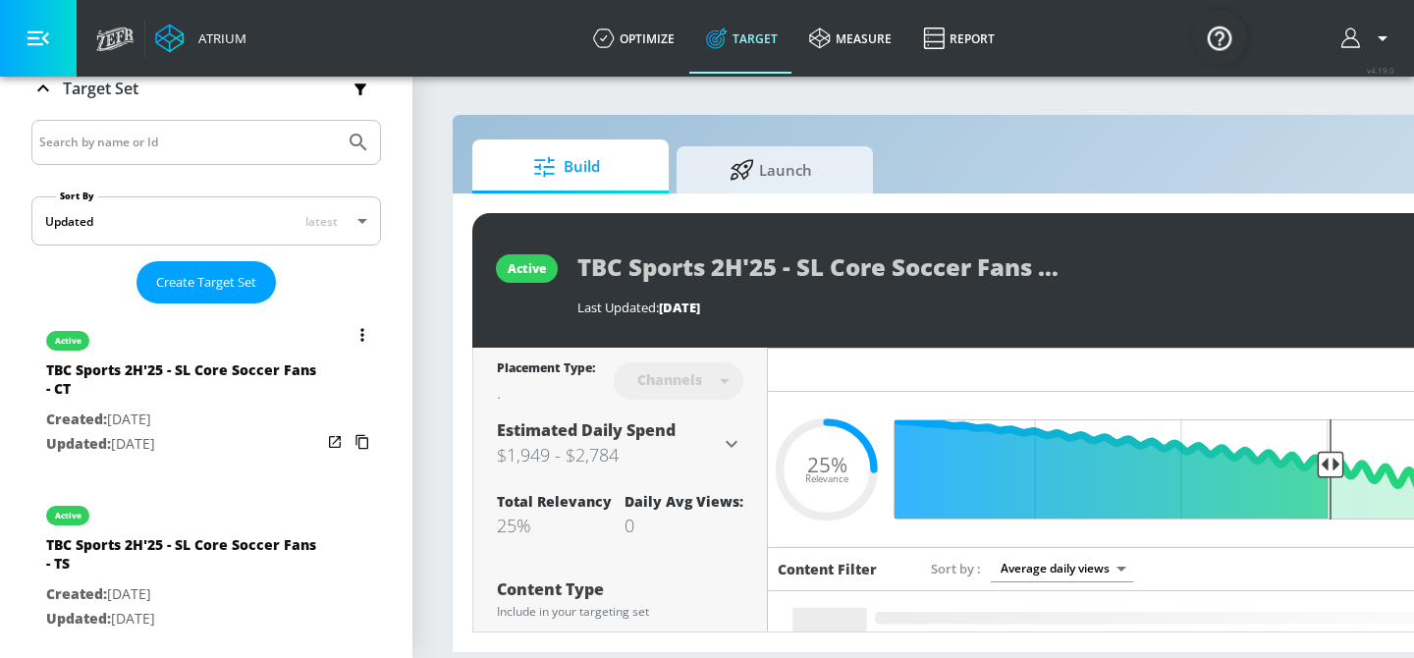
click at [263, 408] on p "Created: [DATE]" at bounding box center [183, 420] width 275 height 25
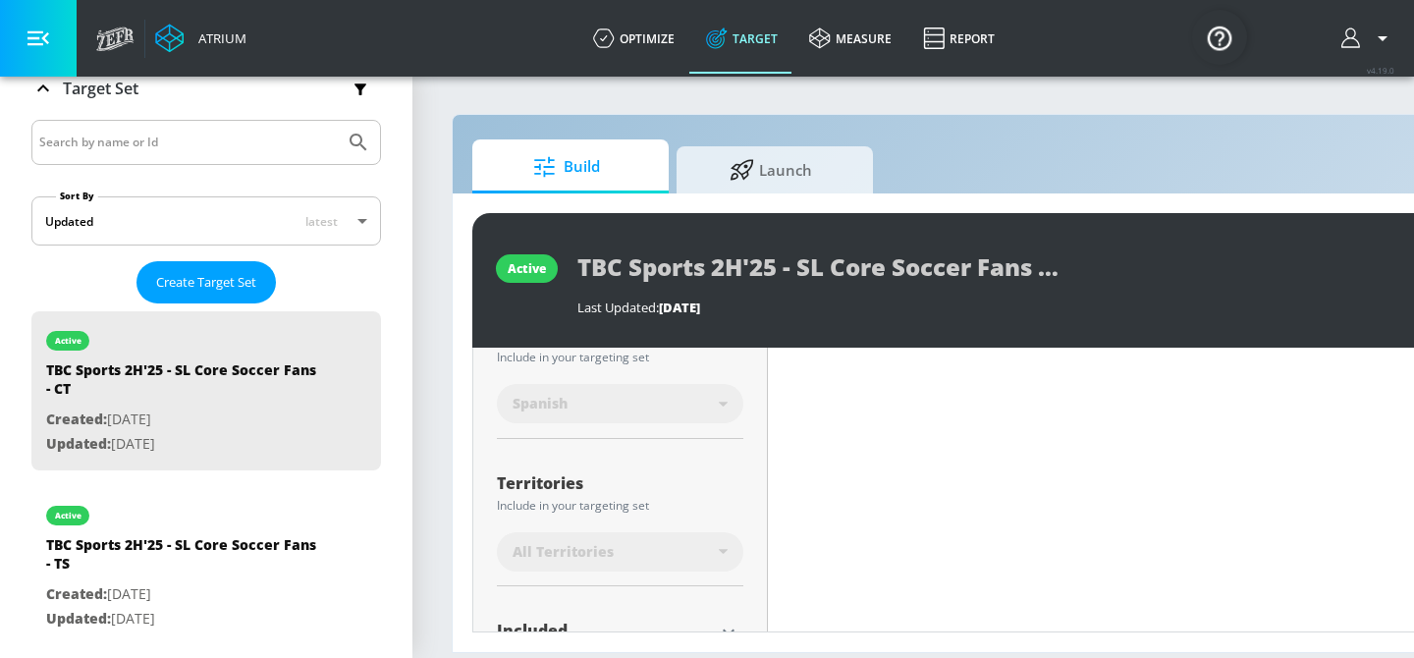
scroll to position [568, 0]
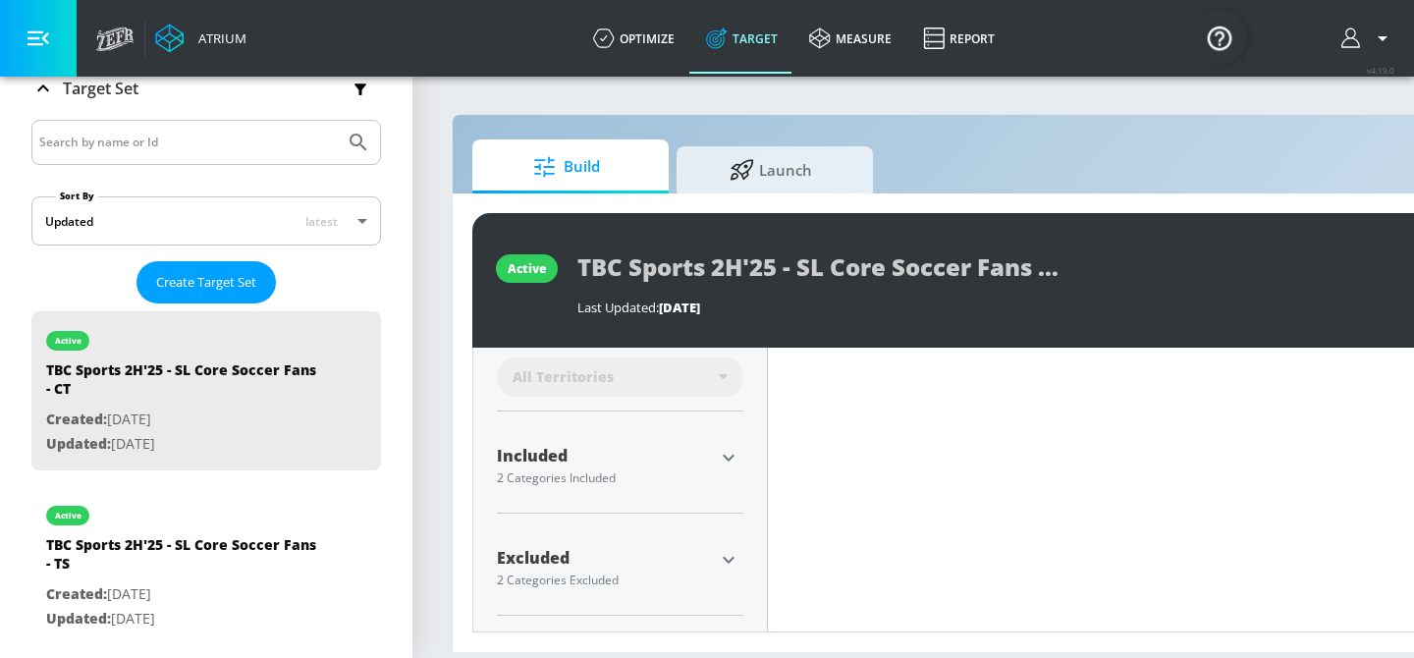
click at [718, 457] on icon "button" at bounding box center [729, 458] width 24 height 24
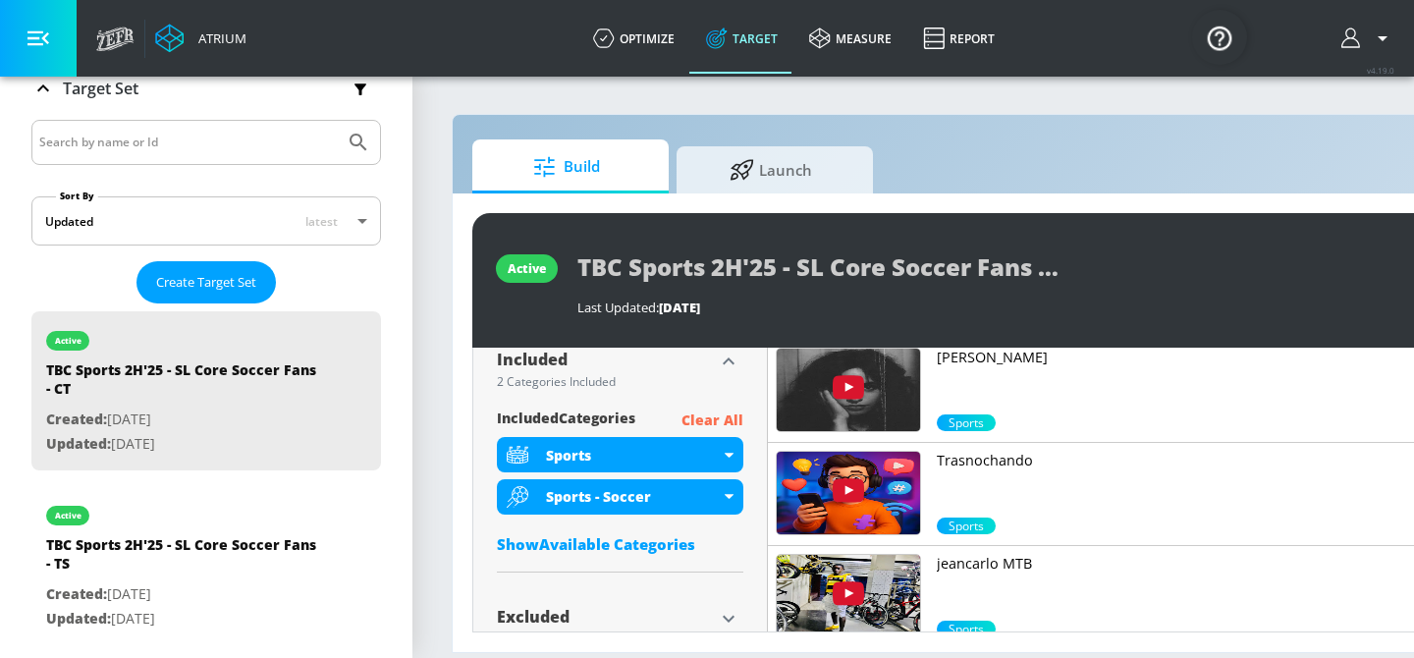
scroll to position [671, 0]
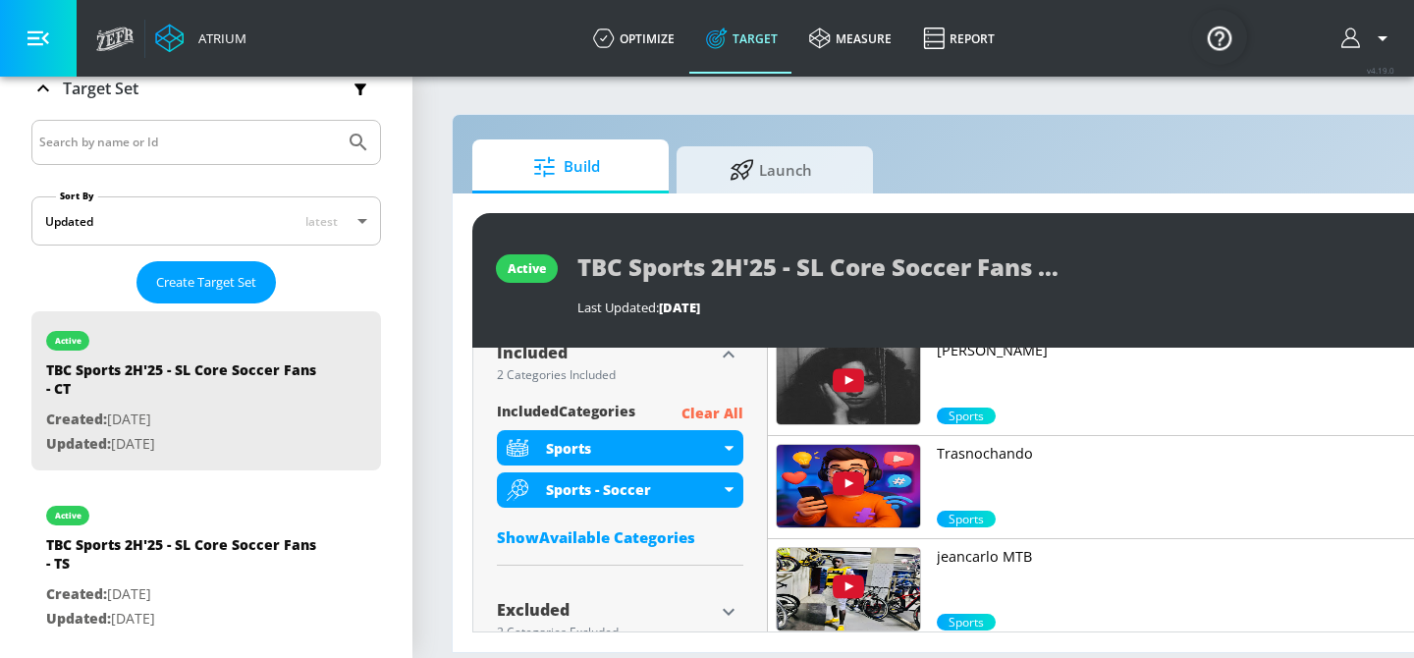
click at [673, 535] on div "Show Available Categories" at bounding box center [620, 537] width 246 height 20
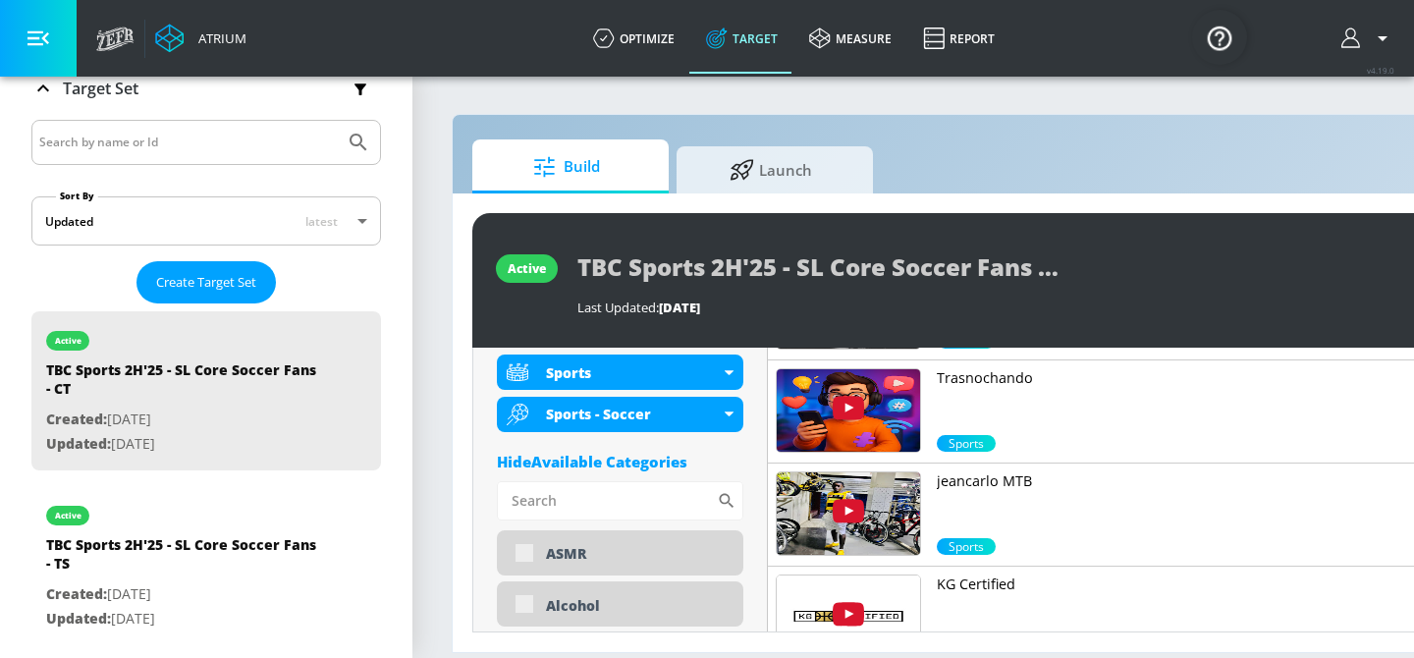
scroll to position [754, 0]
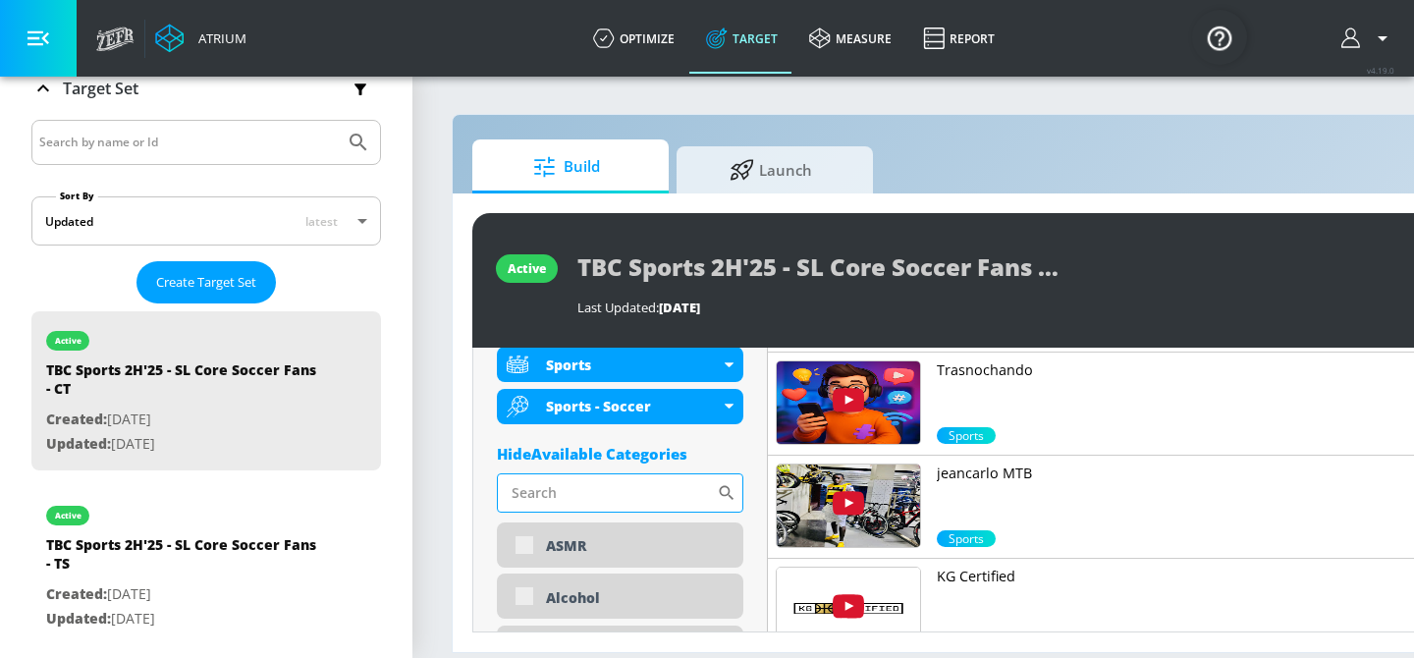
click at [645, 476] on input "Sort By" at bounding box center [607, 492] width 220 height 39
type input "latin"
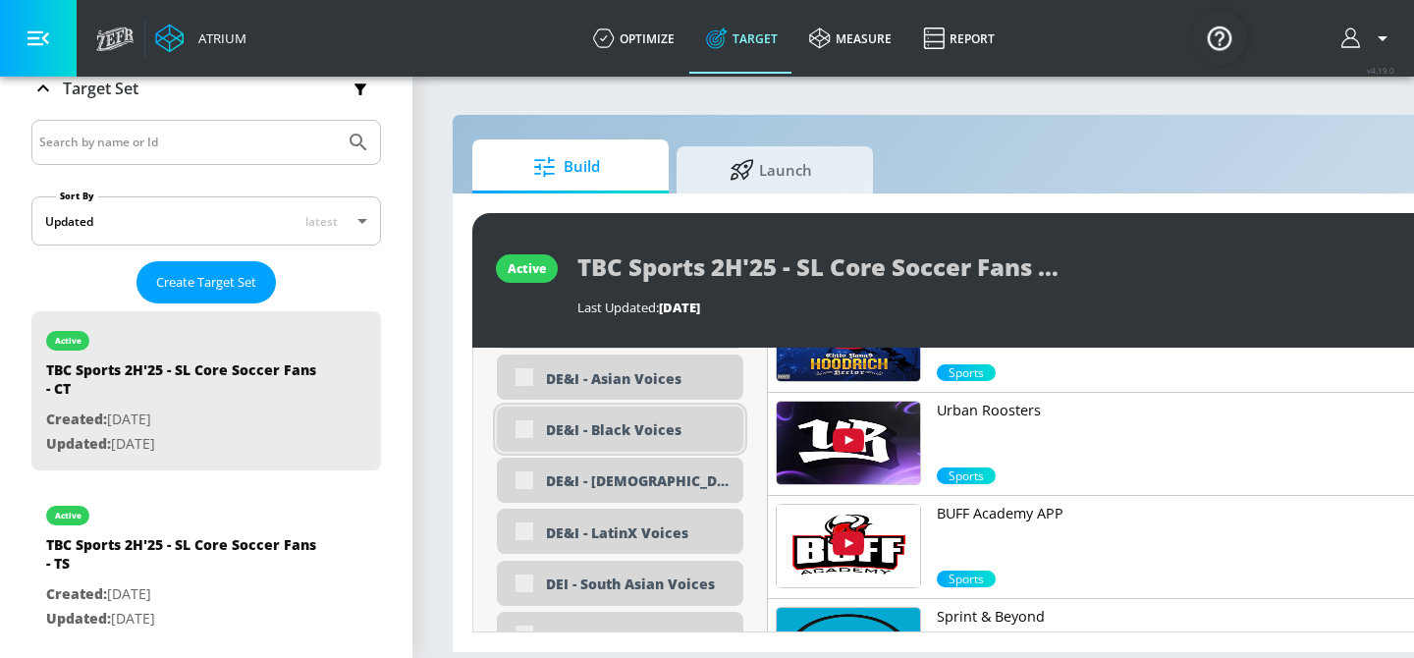
scroll to position [1757, 0]
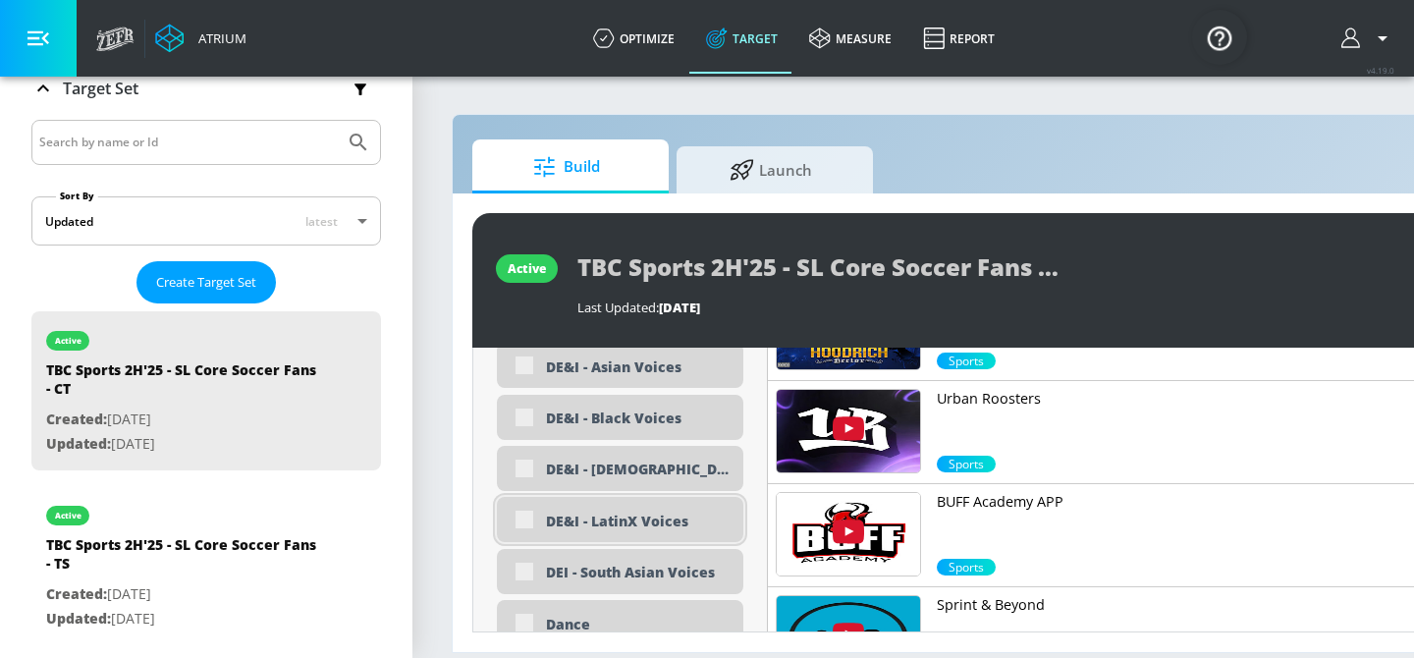
click at [519, 519] on div "DE&I - LatinX Voices" at bounding box center [620, 519] width 246 height 45
click at [522, 527] on div "DE&I - LatinX Voices" at bounding box center [620, 519] width 246 height 45
click at [523, 523] on div "DE&I - LatinX Voices" at bounding box center [620, 519] width 246 height 45
click at [526, 519] on div "DE&I - LatinX Voices" at bounding box center [620, 519] width 246 height 45
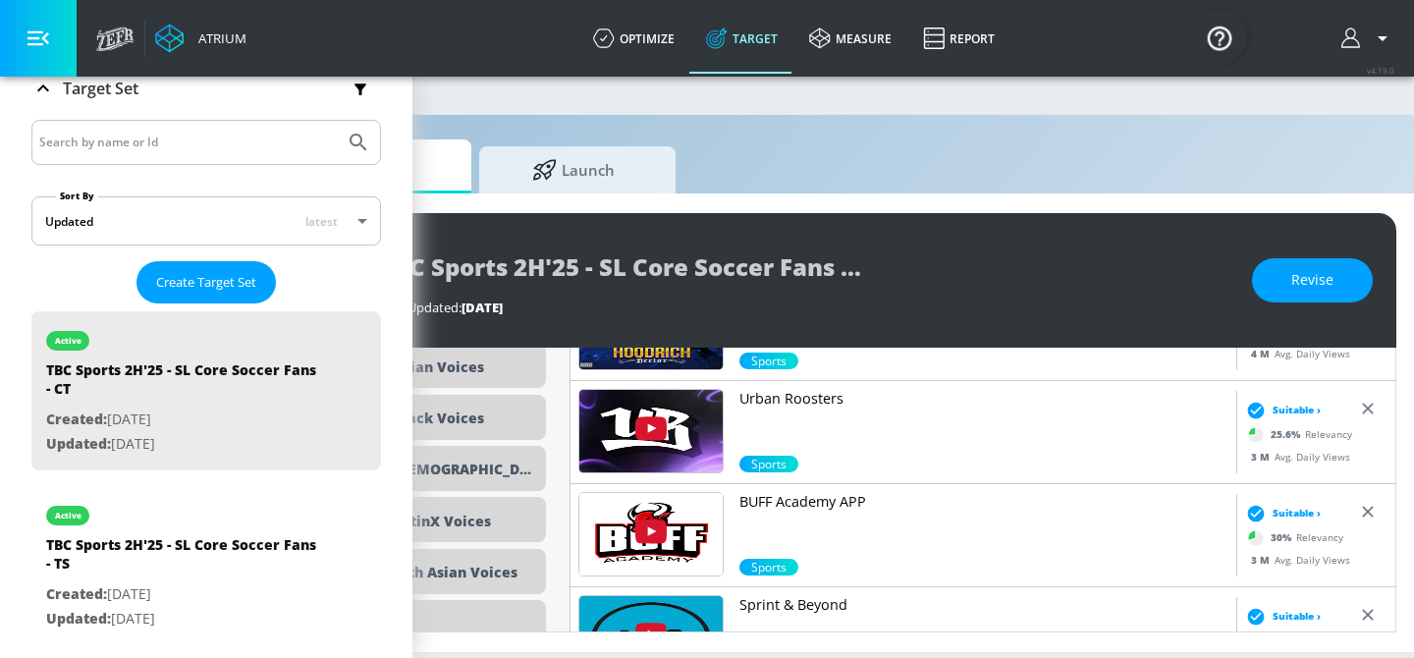
scroll to position [0, 240]
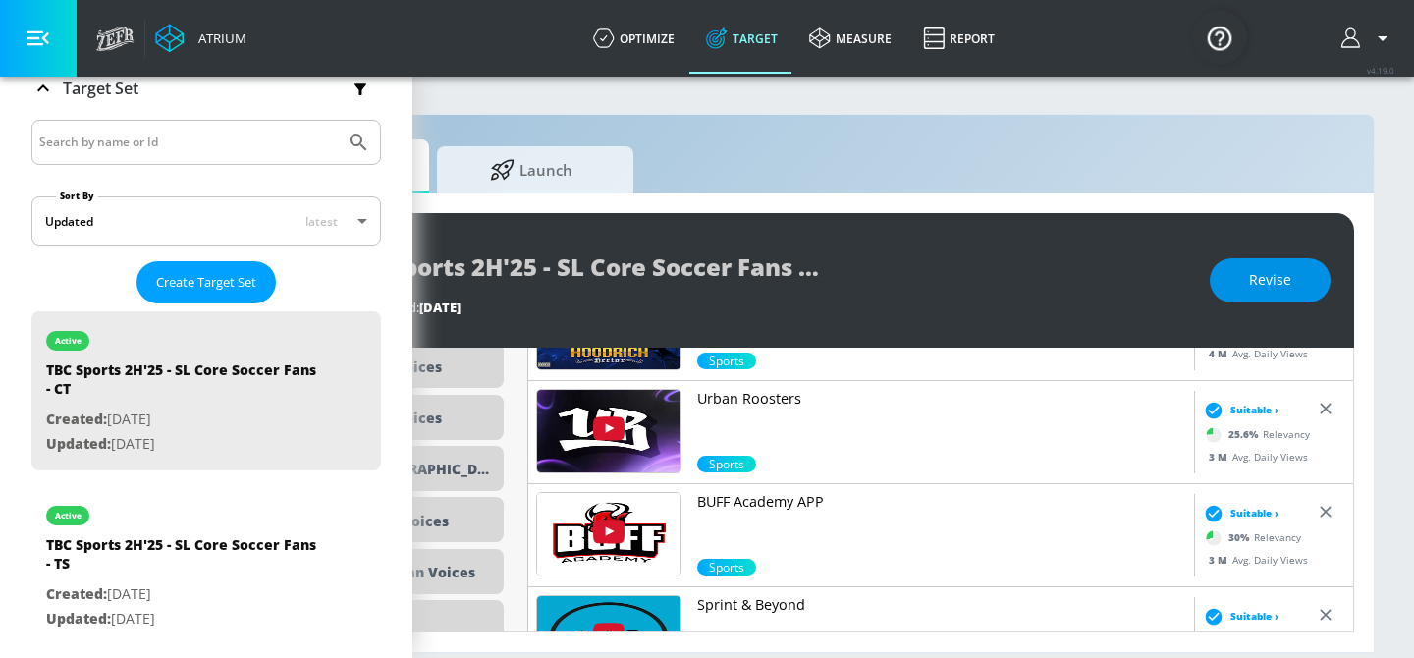
click at [1277, 287] on span "Revise" at bounding box center [1270, 280] width 42 height 25
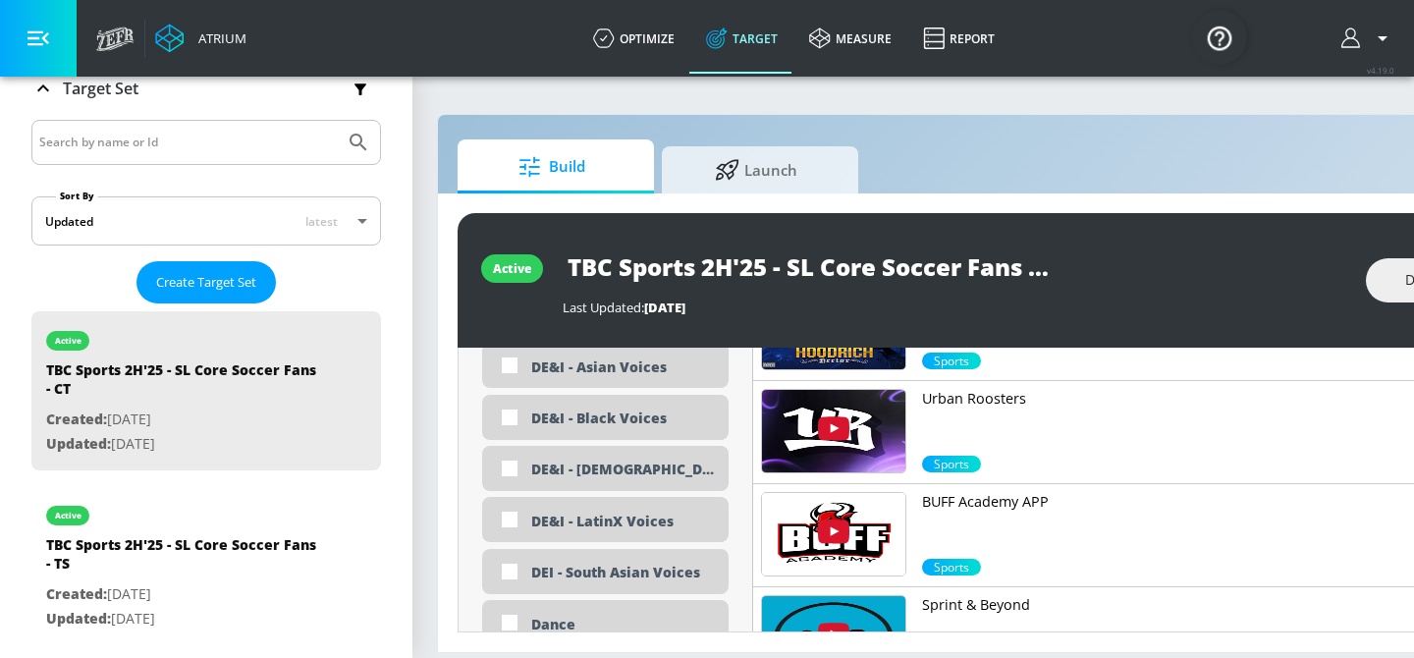
scroll to position [0, 0]
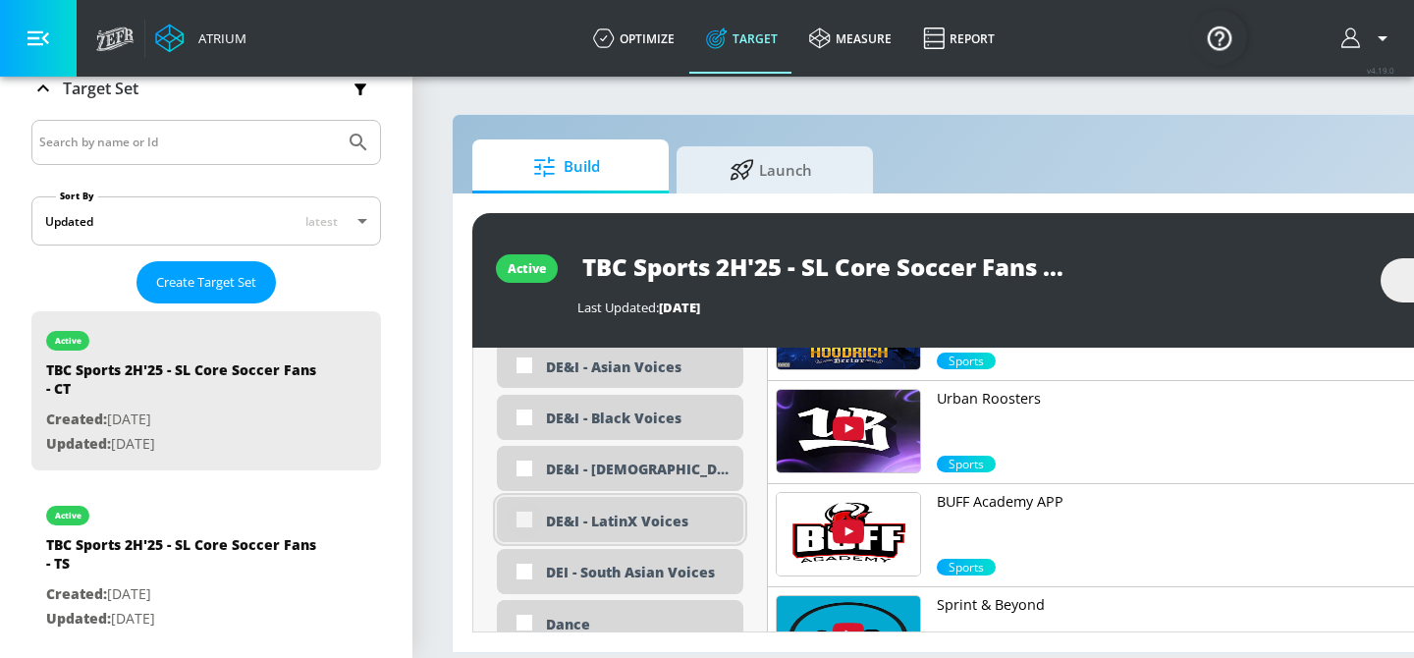
click at [520, 522] on input "checkbox" at bounding box center [524, 519] width 35 height 35
checkbox input "true"
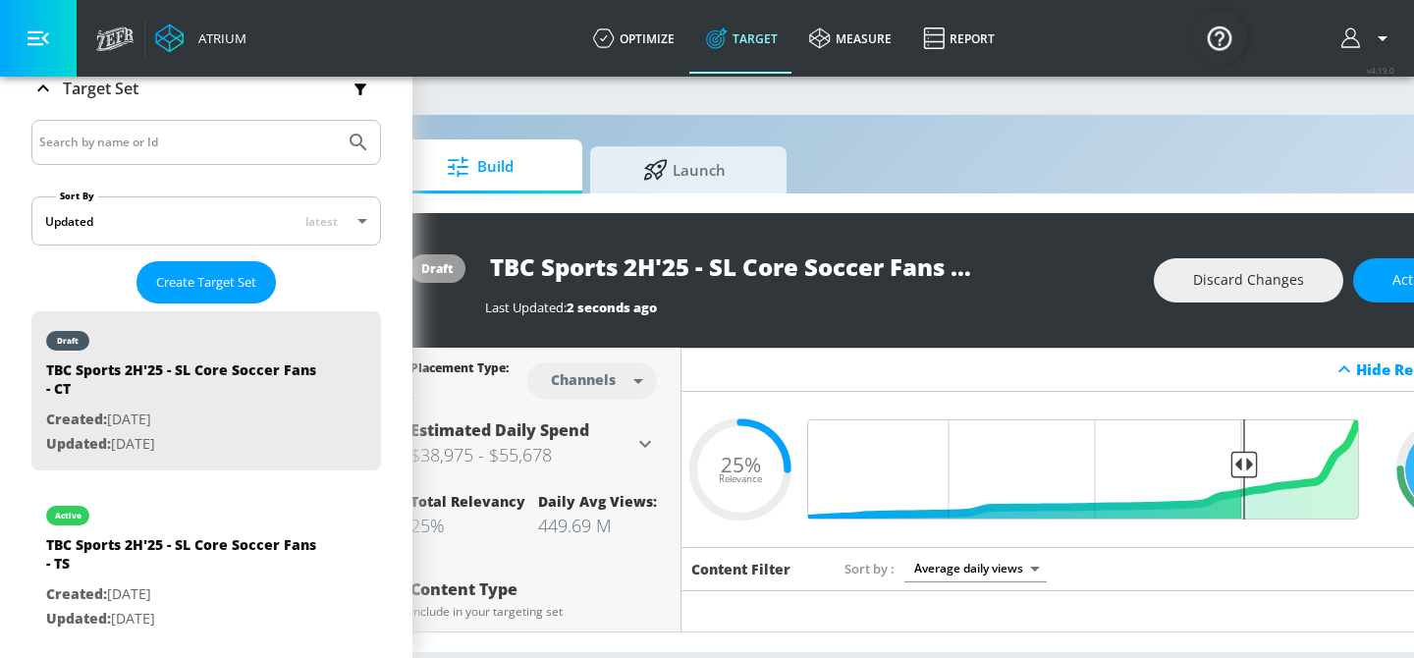
scroll to position [0, 240]
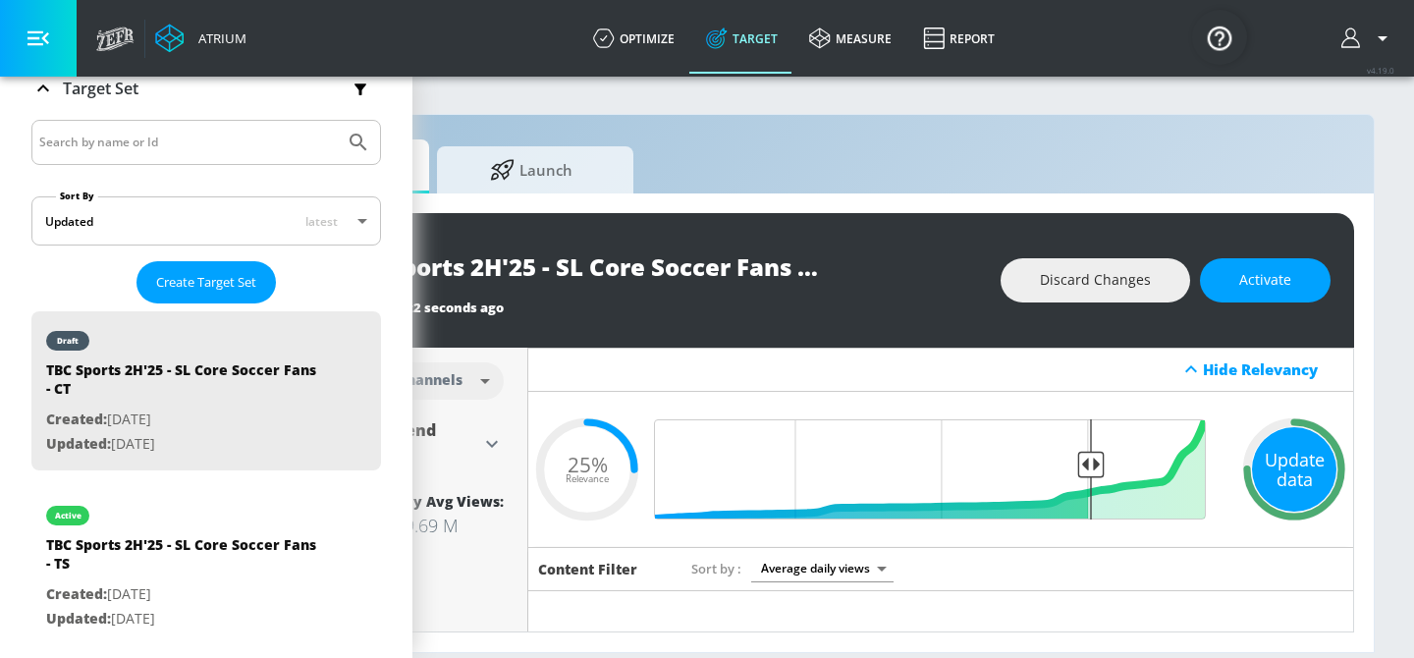
click at [1296, 475] on div "Update data" at bounding box center [1294, 469] width 84 height 84
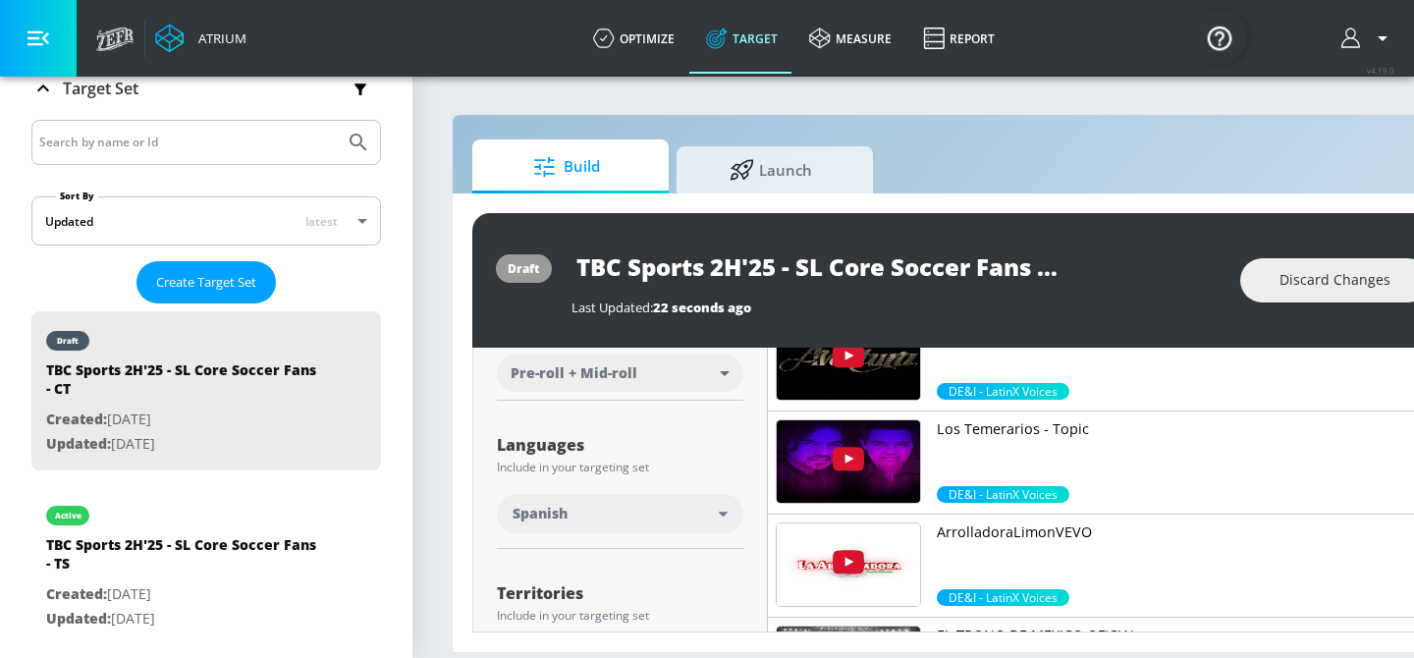
scroll to position [300, 0]
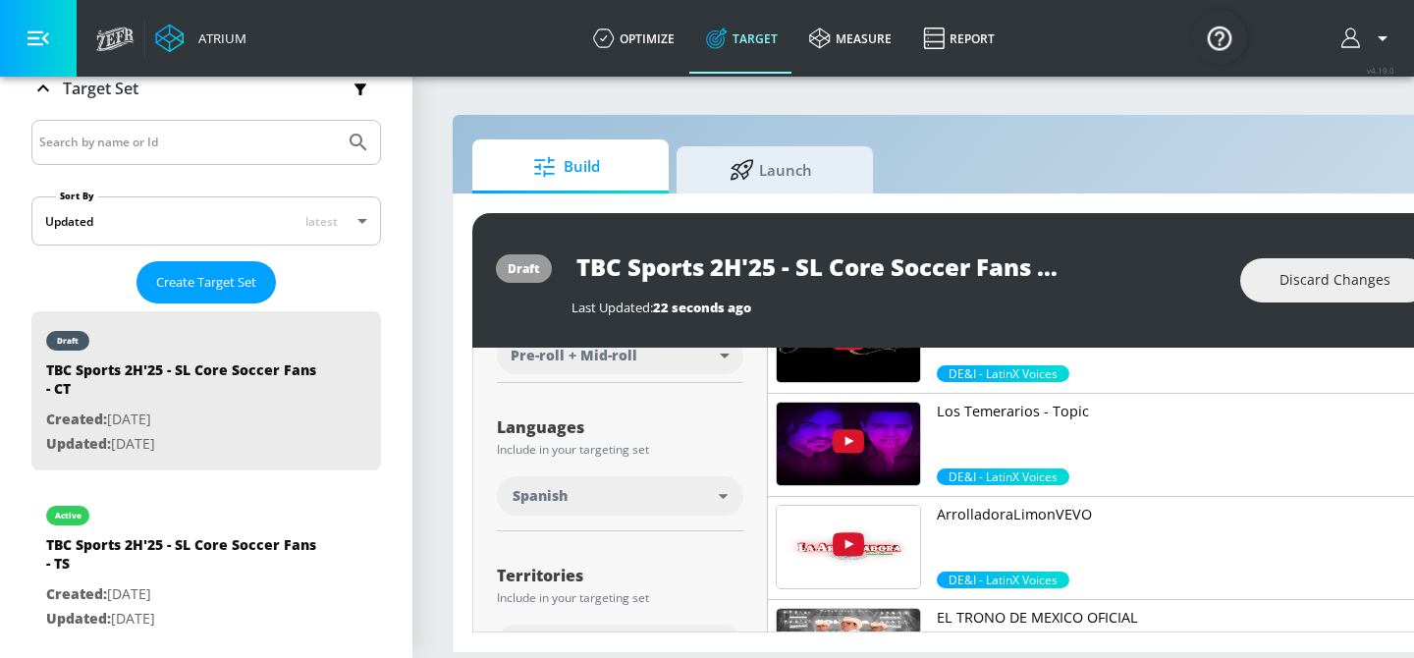
click at [729, 497] on div "Spanish" at bounding box center [620, 495] width 246 height 39
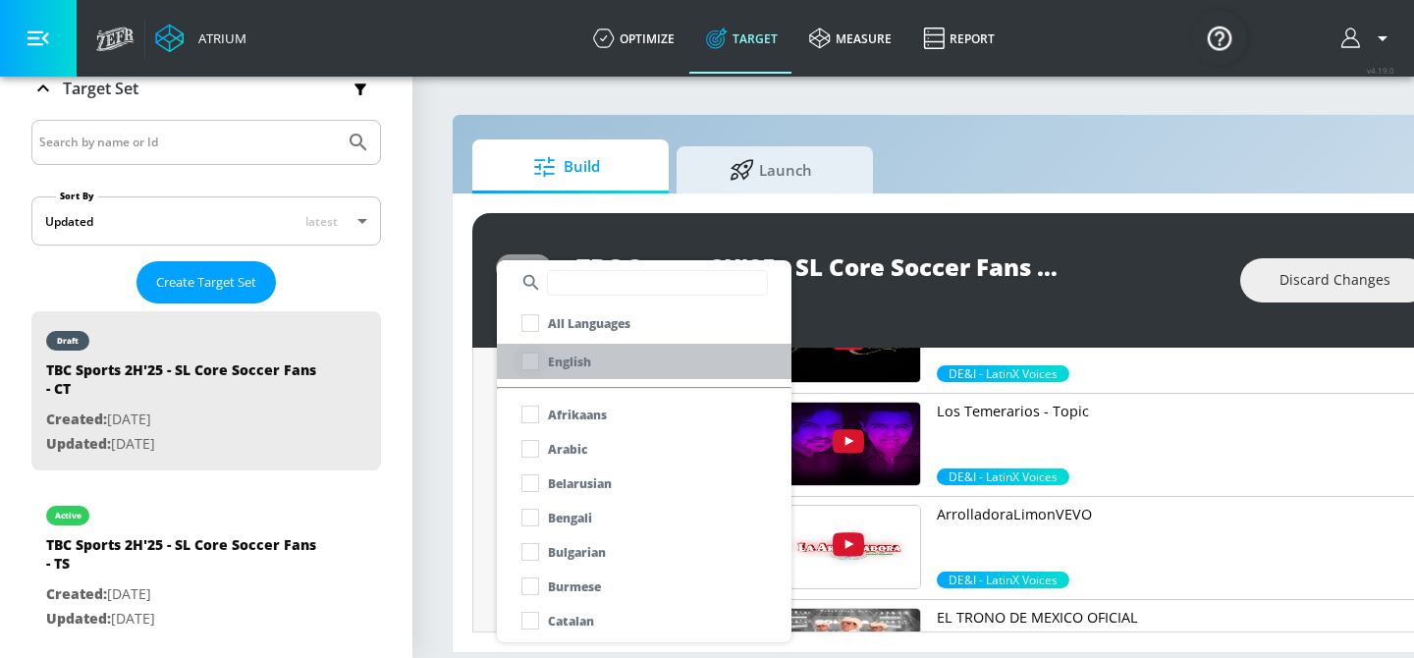
click at [539, 363] on input "checkbox" at bounding box center [530, 361] width 35 height 35
checkbox input "true"
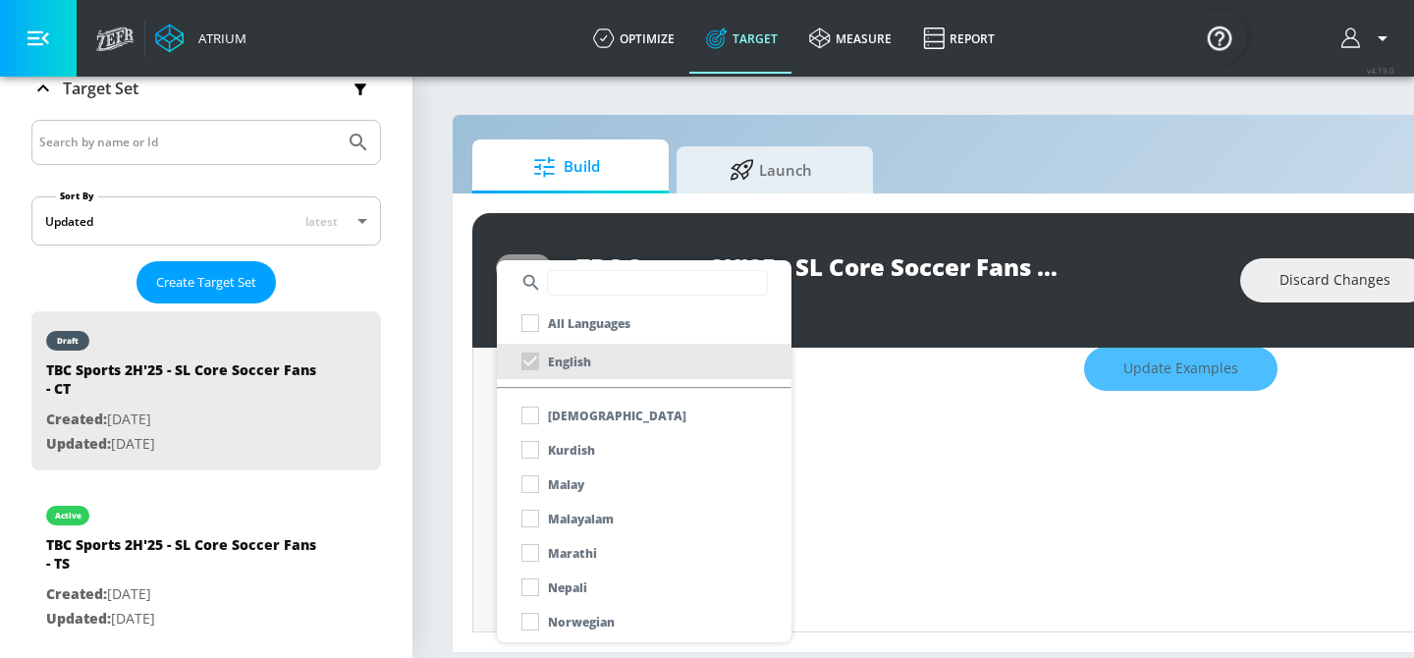
scroll to position [889, 0]
click at [959, 481] on div at bounding box center [707, 329] width 1414 height 658
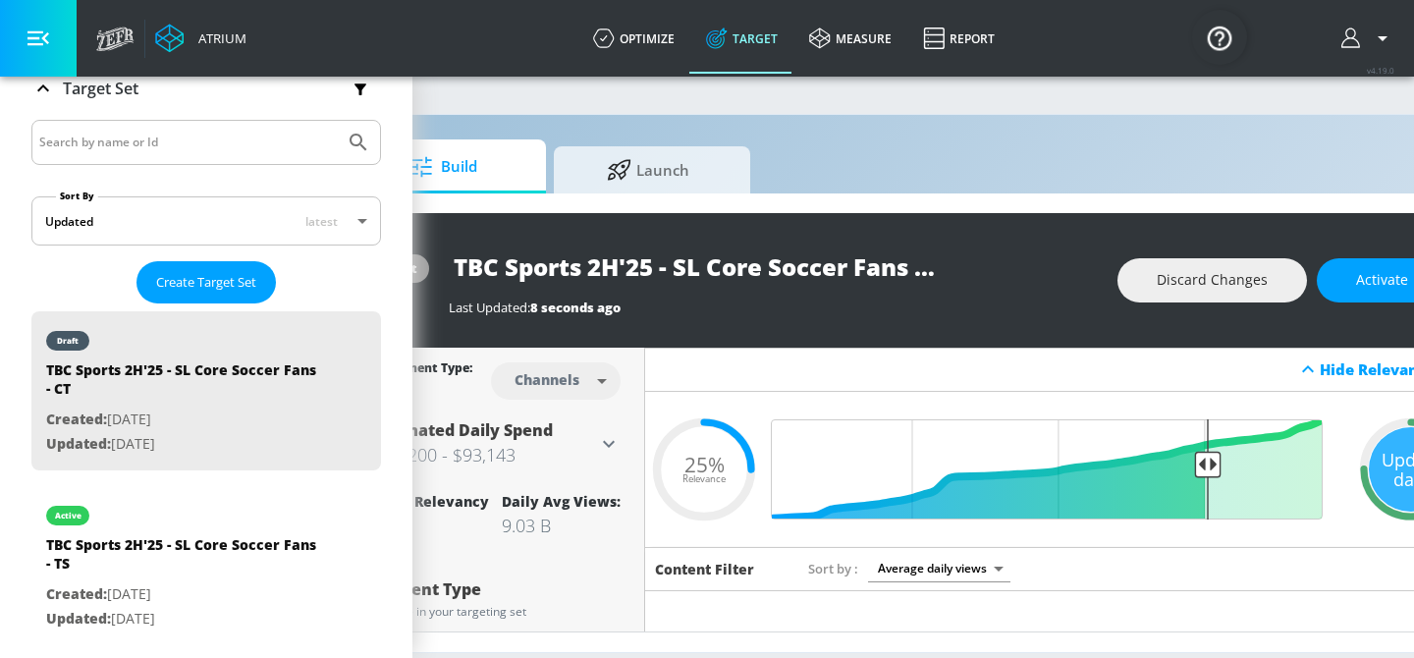
scroll to position [0, 240]
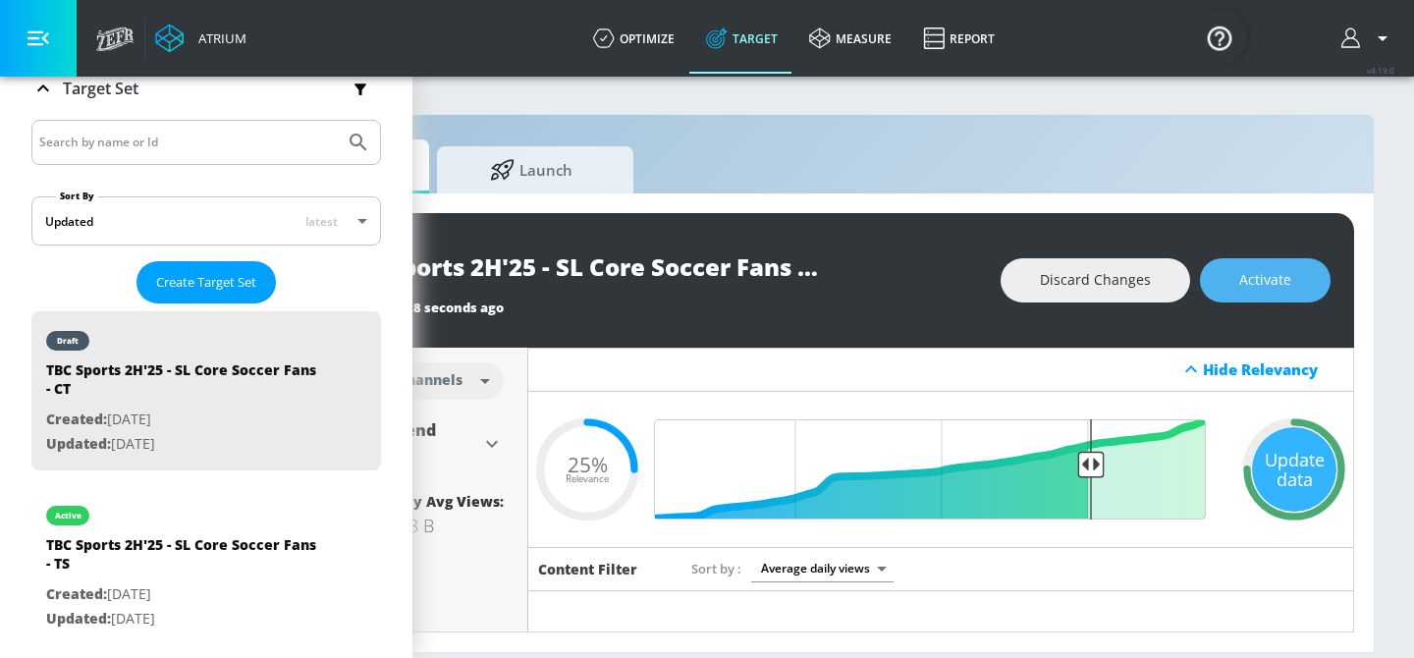
click at [1261, 289] on span "Activate" at bounding box center [1265, 280] width 52 height 25
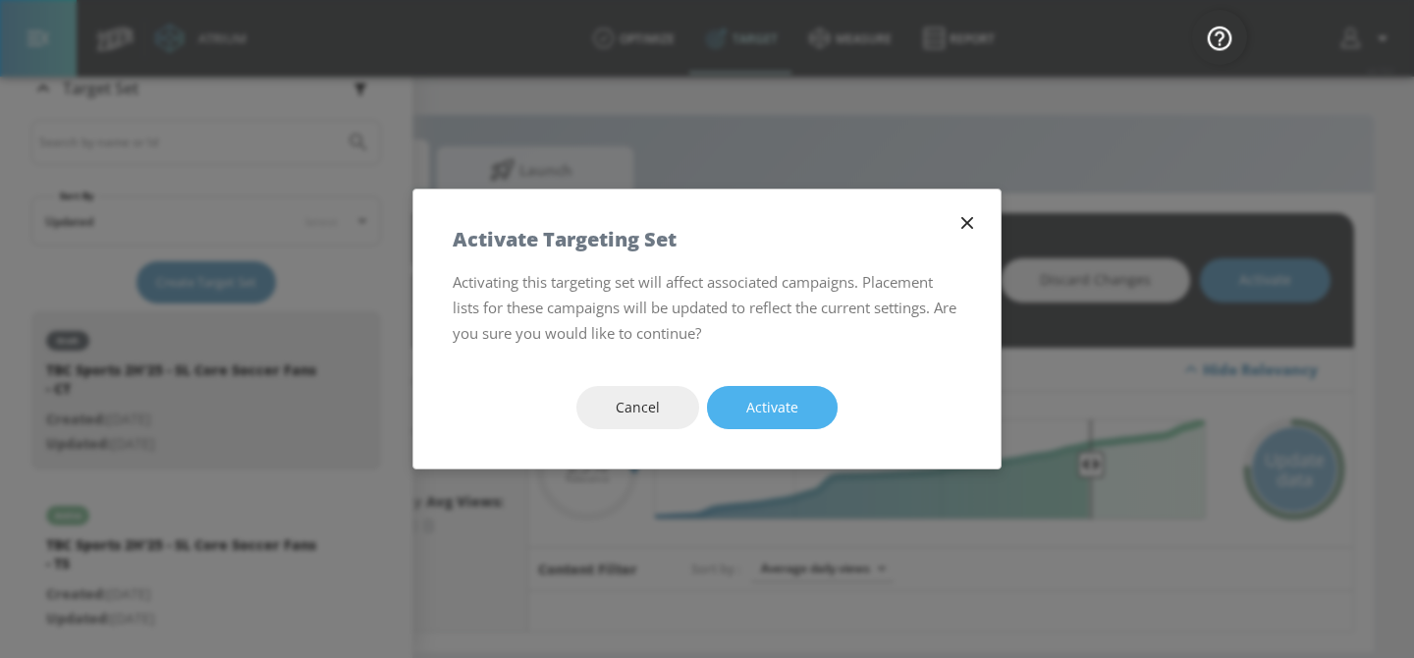
click at [808, 402] on button "Activate" at bounding box center [772, 408] width 131 height 44
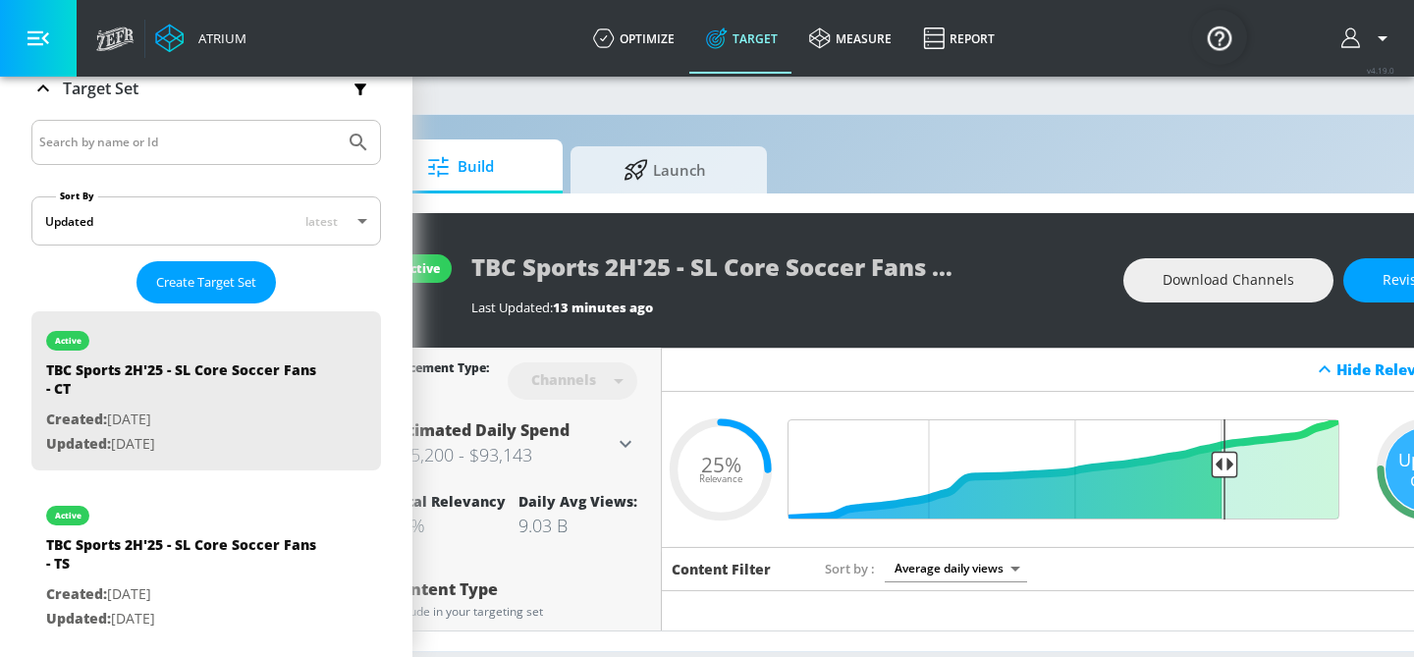
scroll to position [0, 154]
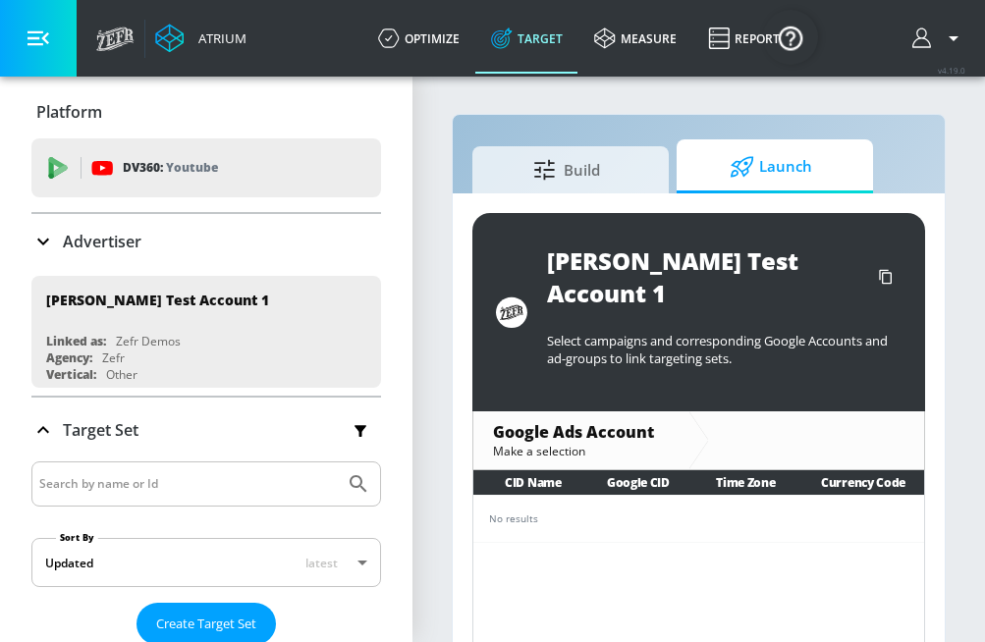
scroll to position [9, 0]
